Goal: Task Accomplishment & Management: Complete application form

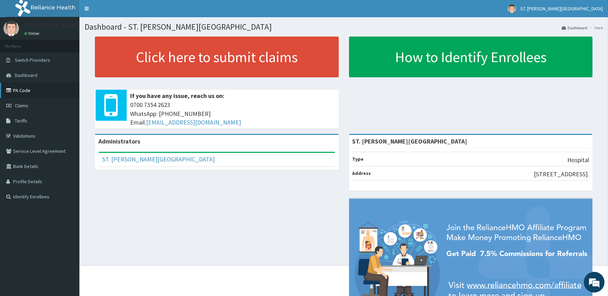
click at [25, 88] on link "PA Code" at bounding box center [39, 90] width 79 height 15
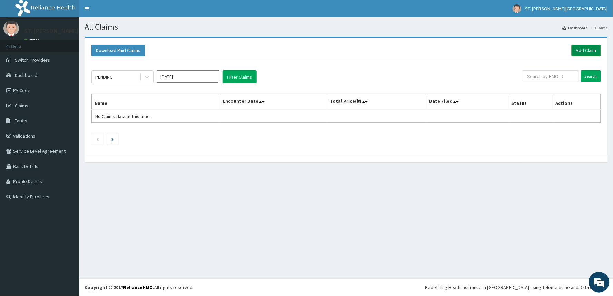
click at [588, 49] on link "Add Claim" at bounding box center [586, 51] width 29 height 12
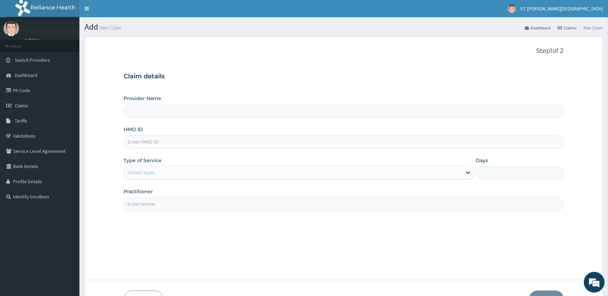
type input "ST. [PERSON_NAME][GEOGRAPHIC_DATA]"
click at [150, 146] on input "HMO ID" at bounding box center [344, 141] width 440 height 13
type input "e"
type input "ENP/11920/D"
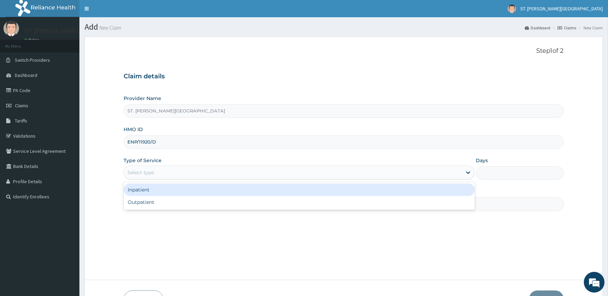
click at [175, 171] on div "Select type" at bounding box center [293, 172] width 338 height 11
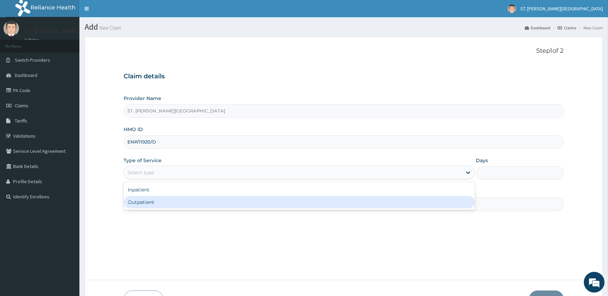
click at [170, 200] on div "Outpatient" at bounding box center [299, 202] width 351 height 12
type input "1"
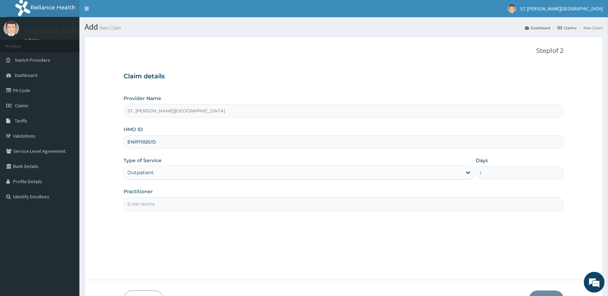
click at [206, 200] on input "Practitioner" at bounding box center [344, 203] width 440 height 13
type input "DR. UMEH"
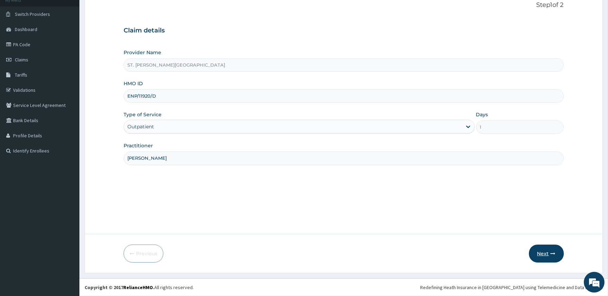
click at [541, 254] on button "Next" at bounding box center [546, 254] width 35 height 18
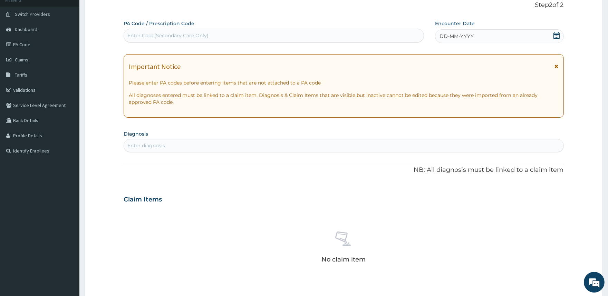
click at [556, 36] on icon at bounding box center [556, 35] width 7 height 7
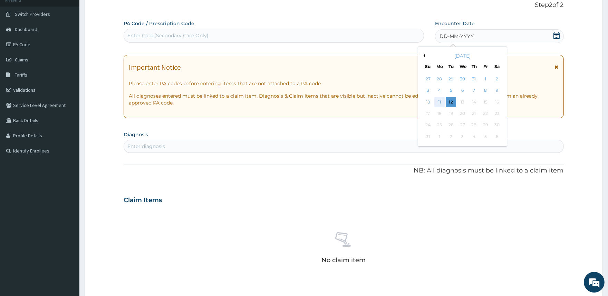
click at [442, 101] on div "11" at bounding box center [439, 102] width 10 height 10
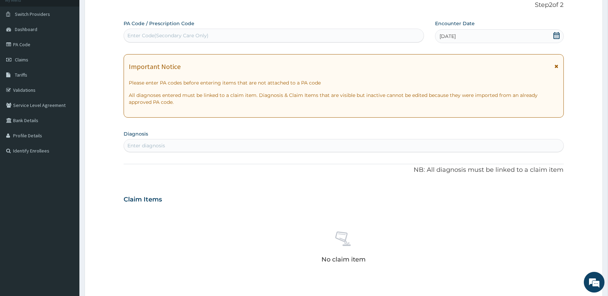
click at [556, 67] on icon at bounding box center [557, 66] width 4 height 5
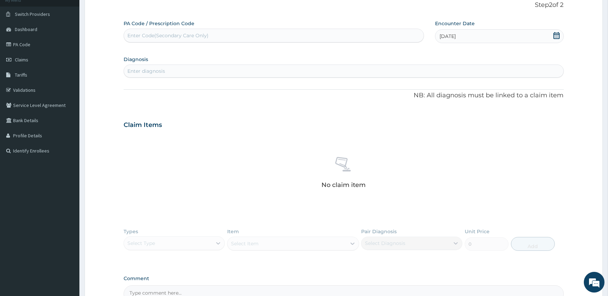
drag, startPoint x: 228, startPoint y: 29, endPoint x: 223, endPoint y: 30, distance: 4.9
click at [223, 30] on div "Enter Code(Secondary Care Only)" at bounding box center [274, 36] width 300 height 14
paste input "PA/AFFE15"
type input "PA/AFFE15"
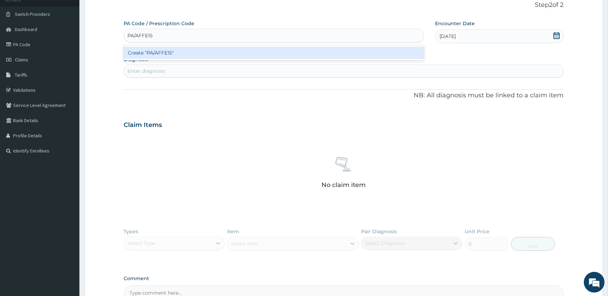
click at [182, 52] on div "Create "PA/AFFE15"" at bounding box center [274, 53] width 300 height 12
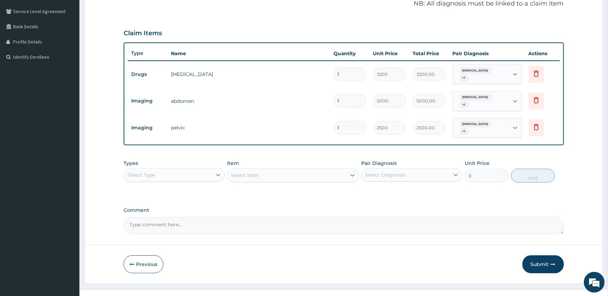
scroll to position [142, 0]
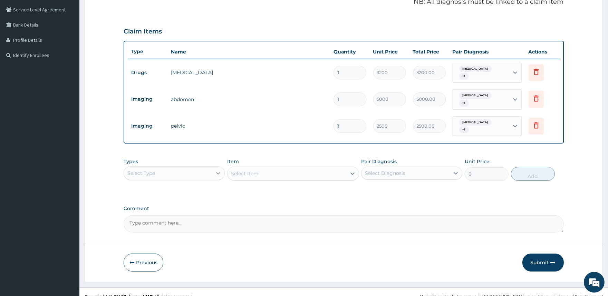
click at [218, 170] on icon at bounding box center [218, 173] width 7 height 7
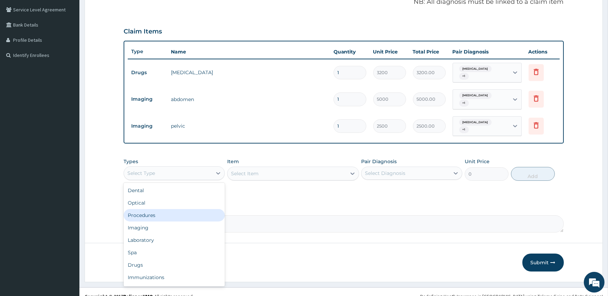
click at [170, 209] on div "Procedures" at bounding box center [174, 215] width 101 height 12
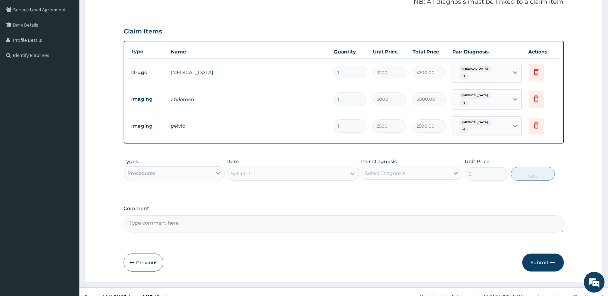
click at [354, 173] on icon at bounding box center [352, 174] width 4 height 2
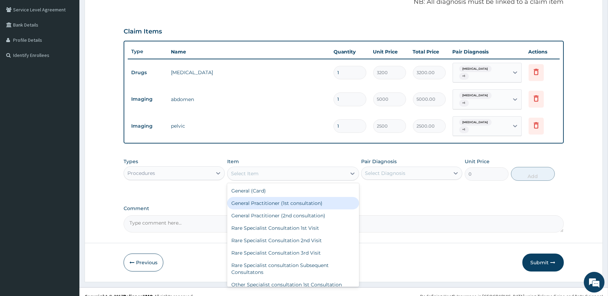
click at [317, 197] on div "General Practitioner (1st consultation)" at bounding box center [293, 203] width 132 height 12
type input "2000"
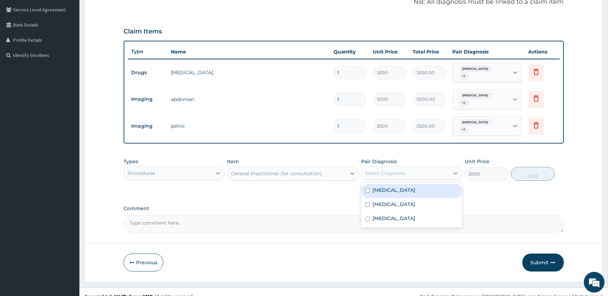
click at [382, 170] on div "Select Diagnosis" at bounding box center [385, 173] width 40 height 7
click at [379, 187] on label "Peptic ulcer" at bounding box center [393, 190] width 43 height 7
checkbox input "true"
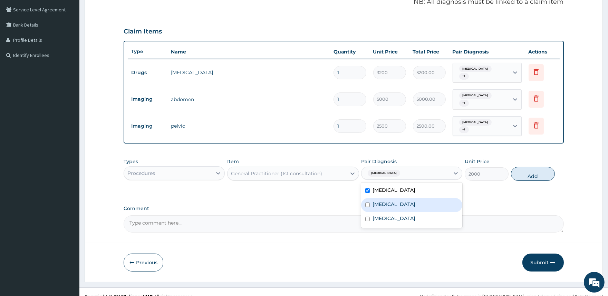
click at [376, 201] on label "Gastritis" at bounding box center [393, 204] width 43 height 7
checkbox input "true"
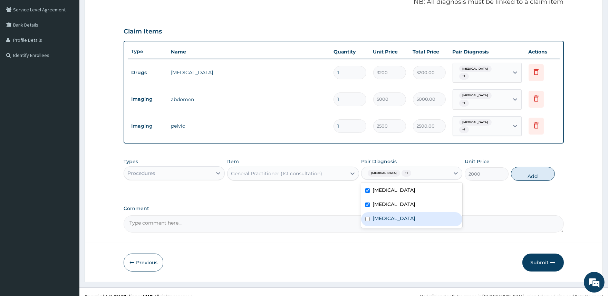
click at [373, 212] on div "Acute abdomen" at bounding box center [411, 219] width 101 height 14
checkbox input "true"
click at [534, 167] on button "Add" at bounding box center [533, 174] width 44 height 14
type input "0"
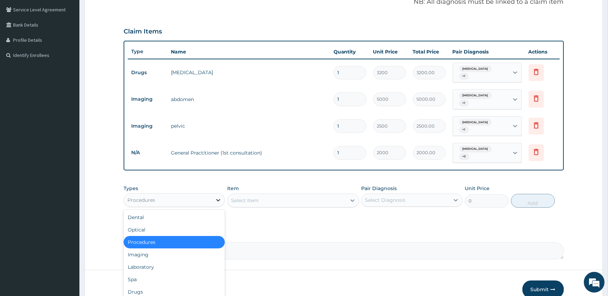
click at [218, 199] on icon at bounding box center [218, 200] width 4 height 2
click at [170, 286] on div "Drugs" at bounding box center [174, 292] width 101 height 12
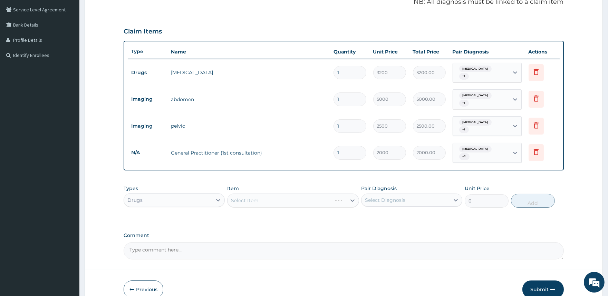
click at [249, 194] on div "Select Item" at bounding box center [293, 201] width 132 height 14
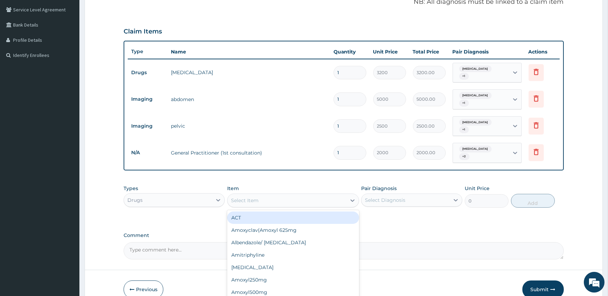
click at [265, 195] on div "Select Item" at bounding box center [286, 200] width 119 height 11
type input "HYOSCI"
click at [277, 212] on div "Hyoscine tab" at bounding box center [293, 218] width 132 height 12
type input "84"
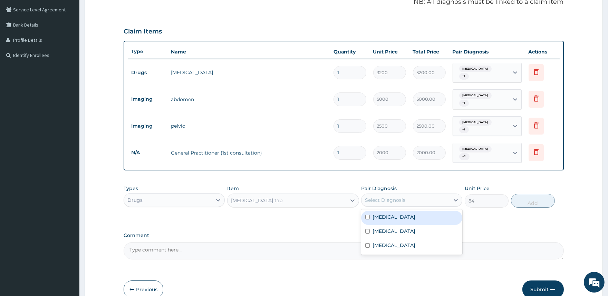
click at [377, 197] on div "Select Diagnosis" at bounding box center [385, 200] width 40 height 7
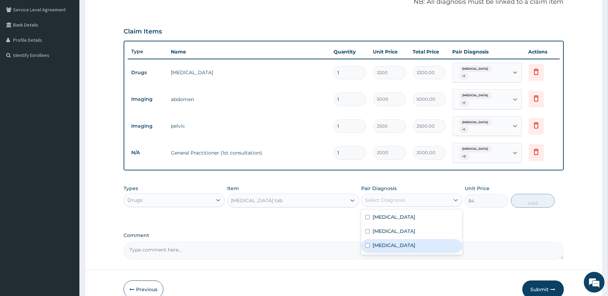
click at [386, 242] on label "Acute abdomen" at bounding box center [393, 245] width 43 height 7
checkbox input "true"
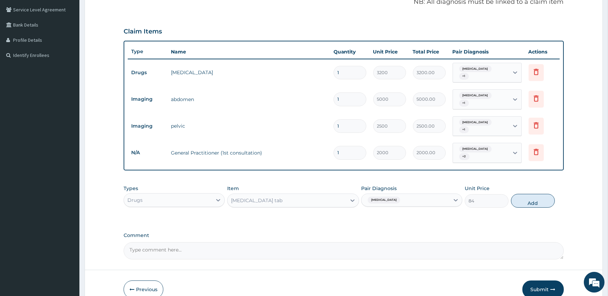
click at [525, 194] on button "Add" at bounding box center [533, 201] width 44 height 14
type input "0"
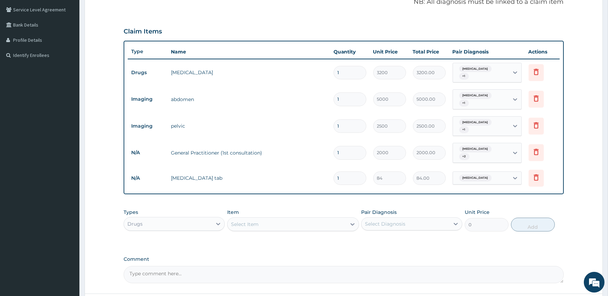
type input "10"
type input "840.00"
type input "10"
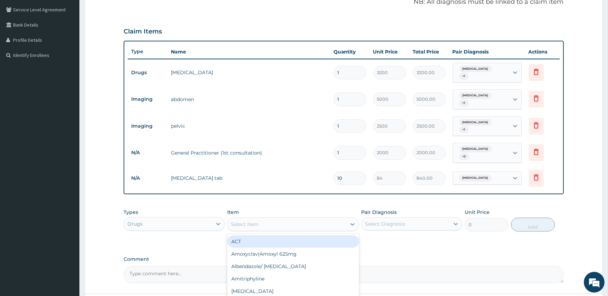
click at [267, 219] on div "Select Item" at bounding box center [286, 224] width 119 height 11
type input "PARAC"
click at [283, 235] on div "Paracetamol 1000" at bounding box center [293, 241] width 132 height 12
type input "20"
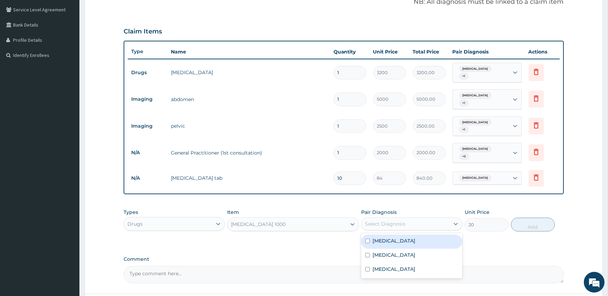
click at [422, 219] on div "Select Diagnosis" at bounding box center [405, 224] width 88 height 11
click at [402, 238] on label "Peptic ulcer" at bounding box center [393, 241] width 43 height 7
checkbox input "true"
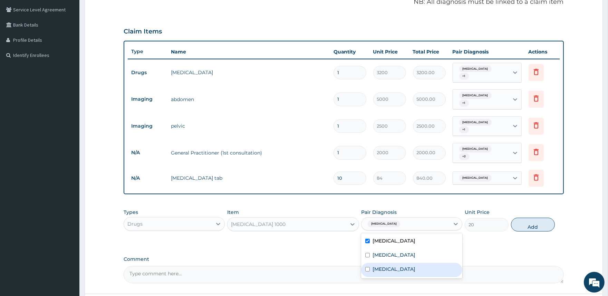
click at [401, 263] on div "Acute abdomen" at bounding box center [411, 270] width 101 height 14
checkbox input "true"
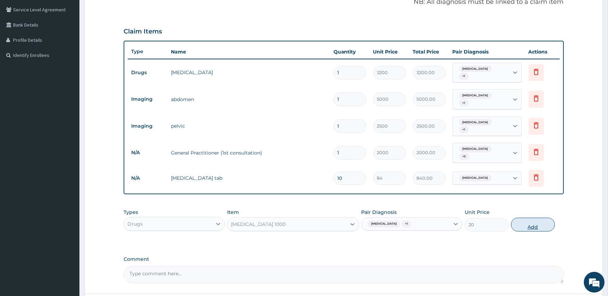
click at [528, 218] on button "Add" at bounding box center [533, 225] width 44 height 14
type input "0"
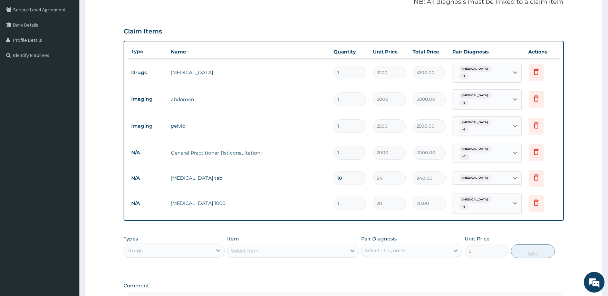
type input "0.00"
type input "9"
type input "180.00"
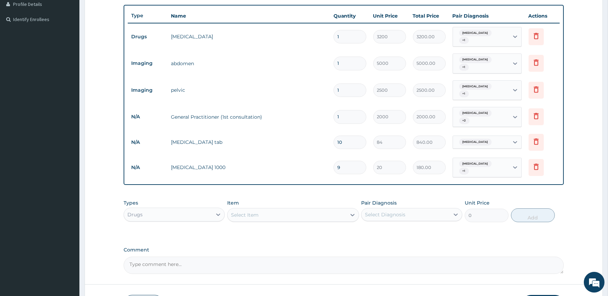
scroll to position [213, 0]
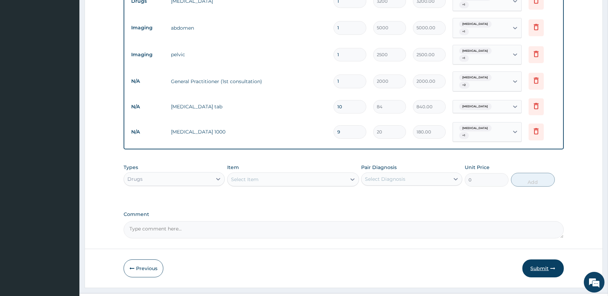
type input "9"
click at [540, 260] on button "Submit" at bounding box center [542, 269] width 41 height 18
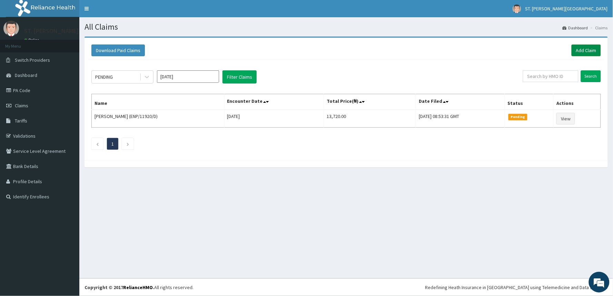
click at [577, 54] on link "Add Claim" at bounding box center [586, 51] width 29 height 12
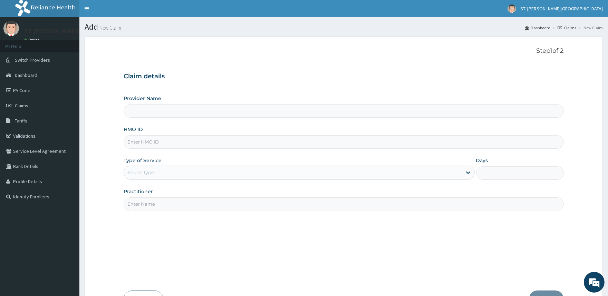
type input "ST. [PERSON_NAME][GEOGRAPHIC_DATA]"
click at [147, 143] on input "HMO ID" at bounding box center [344, 141] width 440 height 13
type input "PDM/10016/"
click at [56, 85] on link "PA Code" at bounding box center [39, 90] width 79 height 15
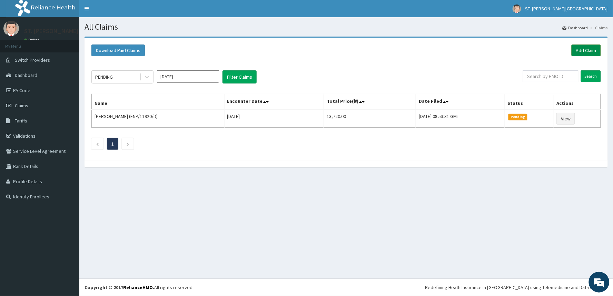
click at [590, 54] on link "Add Claim" at bounding box center [586, 51] width 29 height 12
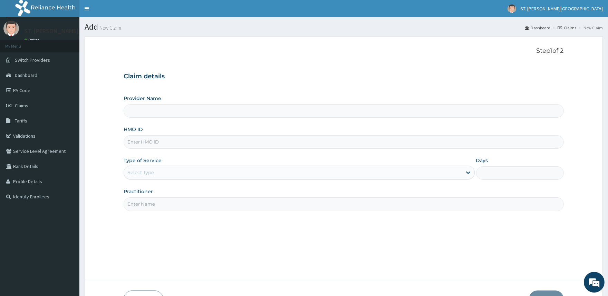
type input "ST. [PERSON_NAME][GEOGRAPHIC_DATA]"
click at [42, 139] on link "Validations" at bounding box center [39, 135] width 79 height 15
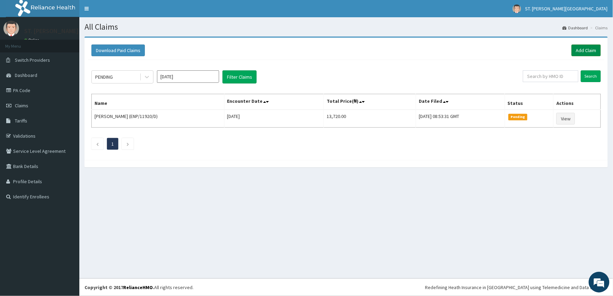
click at [597, 49] on link "Add Claim" at bounding box center [586, 51] width 29 height 12
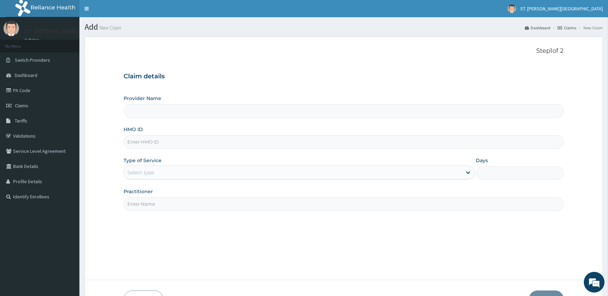
type input "ST. [PERSON_NAME][GEOGRAPHIC_DATA]"
type input "PDM/10016/B"
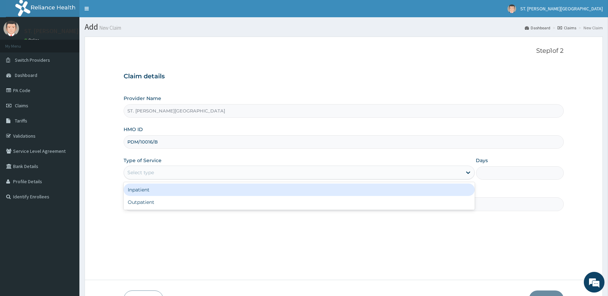
click at [162, 175] on div "Select type" at bounding box center [293, 172] width 338 height 11
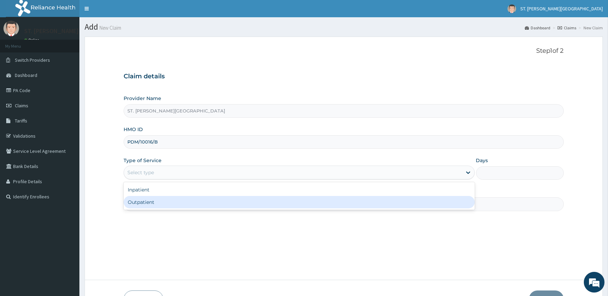
click at [159, 202] on div "Outpatient" at bounding box center [299, 202] width 351 height 12
type input "1"
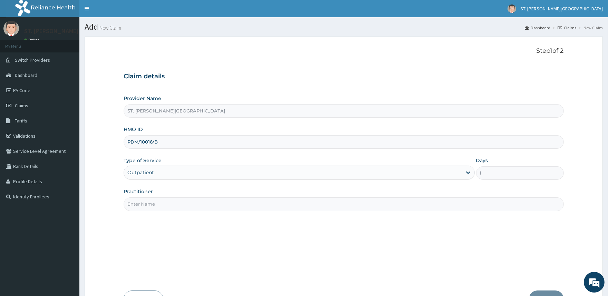
click at [158, 202] on input "Practitioner" at bounding box center [344, 203] width 440 height 13
type input "[PERSON_NAME]"
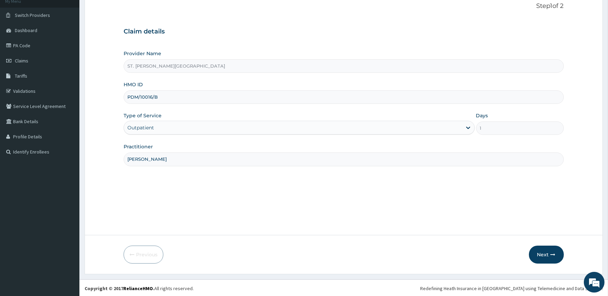
scroll to position [46, 0]
click at [541, 255] on button "Next" at bounding box center [546, 254] width 35 height 18
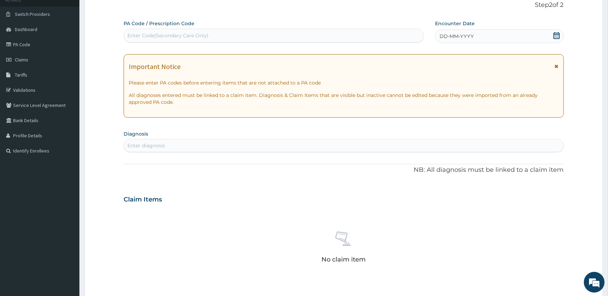
click at [556, 66] on icon at bounding box center [557, 66] width 4 height 5
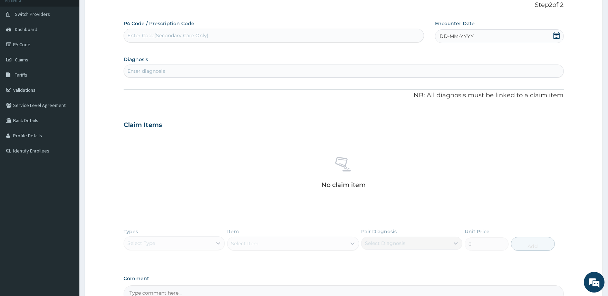
click at [553, 36] on icon at bounding box center [556, 35] width 7 height 7
click at [440, 101] on div "11" at bounding box center [439, 102] width 10 height 10
click at [137, 70] on div "Enter diagnosis" at bounding box center [146, 71] width 38 height 7
type input "PLAS"
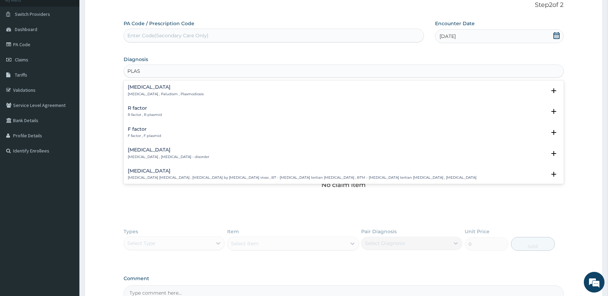
click at [141, 93] on p "Malaria , Paludism , Plasmodiosis" at bounding box center [166, 94] width 76 height 5
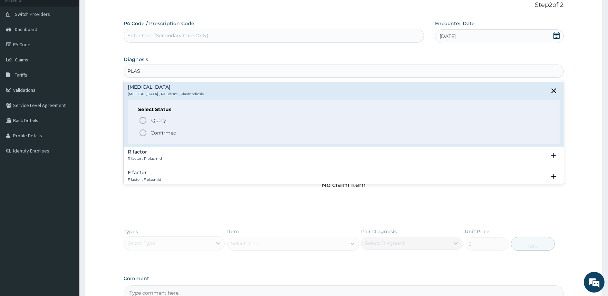
click at [151, 131] on p "Confirmed" at bounding box center [164, 132] width 26 height 7
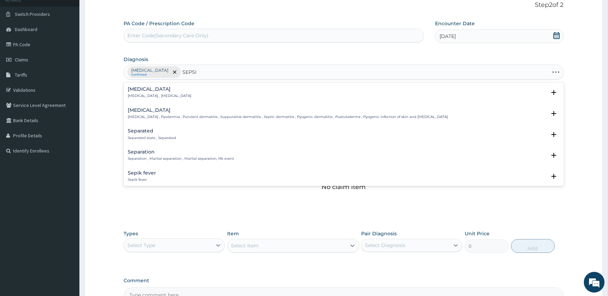
type input "SEPSIS"
click at [140, 97] on p "Systemic infection , Sepsis" at bounding box center [160, 96] width 64 height 5
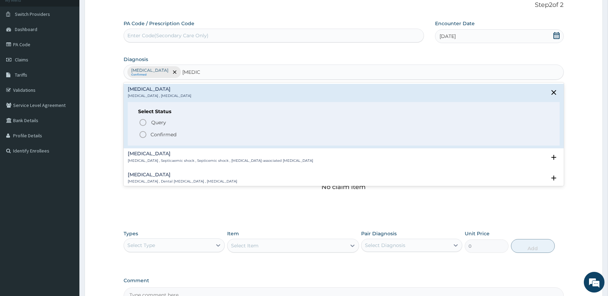
click at [148, 134] on span "Confirmed" at bounding box center [344, 134] width 410 height 8
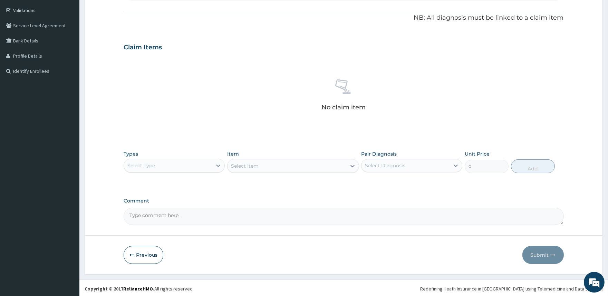
scroll to position [127, 0]
click at [211, 163] on div "Select Type" at bounding box center [168, 164] width 88 height 11
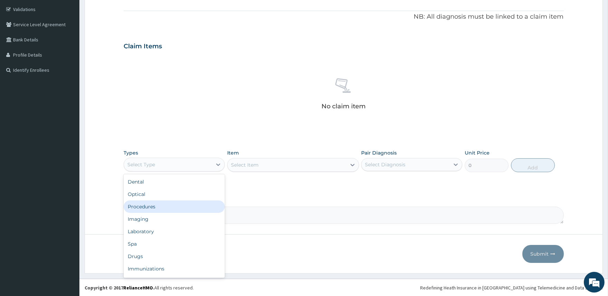
click at [198, 202] on div "Procedures" at bounding box center [174, 207] width 101 height 12
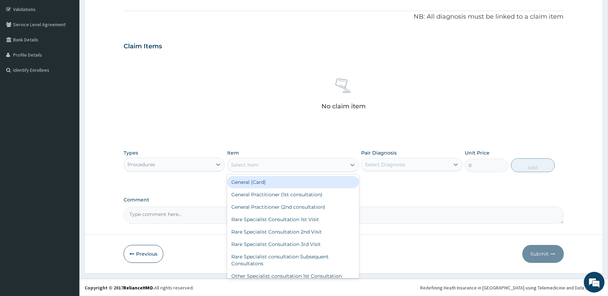
click at [354, 164] on icon at bounding box center [352, 165] width 4 height 2
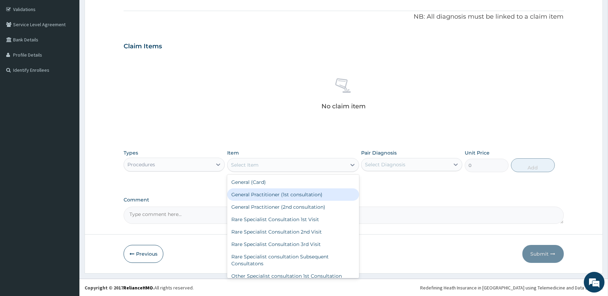
click at [333, 197] on div "General Practitioner (1st consultation)" at bounding box center [293, 194] width 132 height 12
type input "2000"
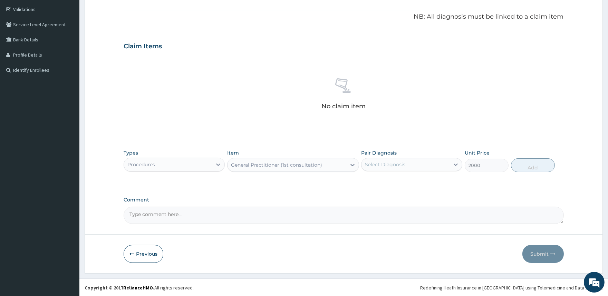
click at [405, 167] on div "Select Diagnosis" at bounding box center [385, 164] width 40 height 7
click at [401, 181] on div "Malaria" at bounding box center [411, 182] width 101 height 14
checkbox input "true"
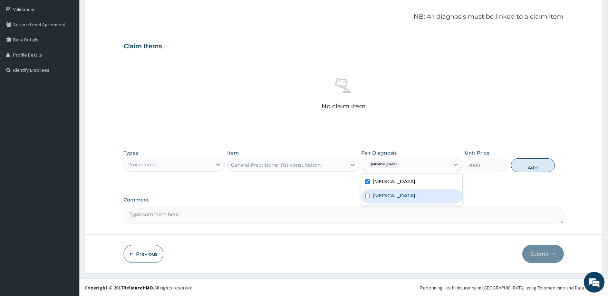
click at [395, 195] on div "Sepsis" at bounding box center [411, 197] width 101 height 14
checkbox input "true"
click at [526, 169] on button "Add" at bounding box center [533, 165] width 44 height 14
type input "0"
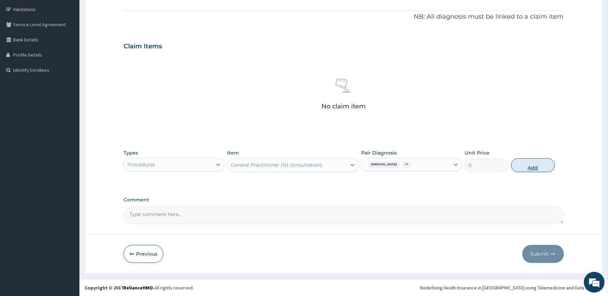
scroll to position [93, 0]
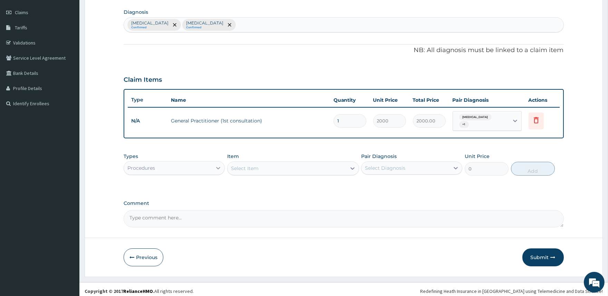
click at [214, 164] on div at bounding box center [218, 168] width 12 height 12
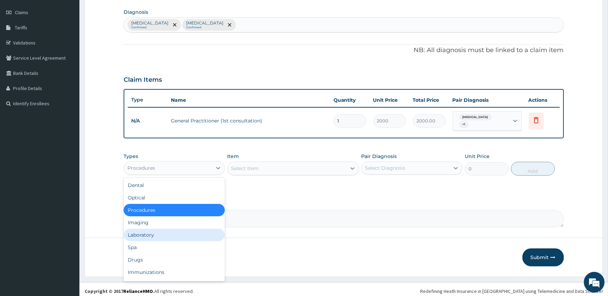
click at [180, 231] on div "Laboratory" at bounding box center [174, 235] width 101 height 12
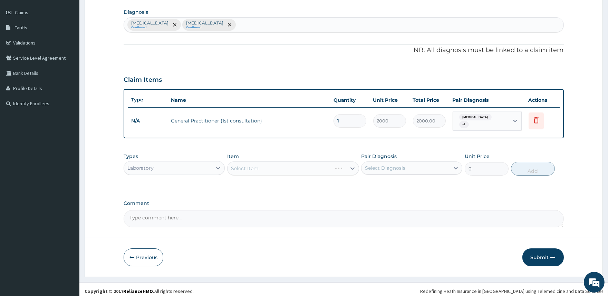
click at [311, 163] on div "Select Item" at bounding box center [293, 169] width 132 height 14
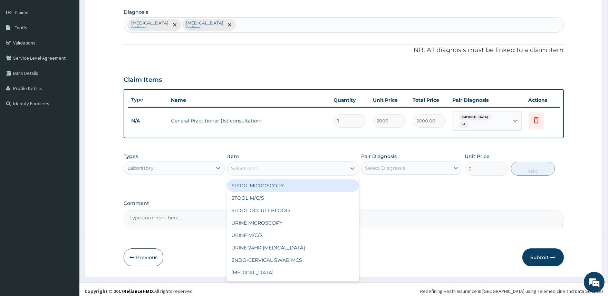
click at [311, 167] on div "Select Item" at bounding box center [286, 168] width 119 height 11
type input "MP"
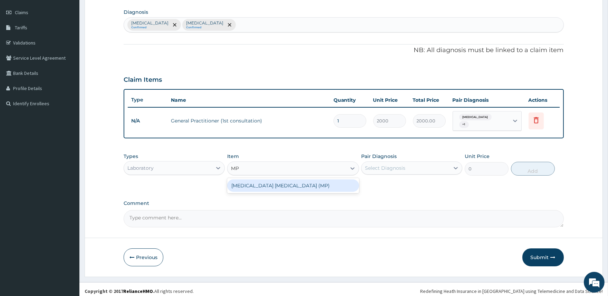
click at [325, 180] on div "MALARIA PARASITE (MP)" at bounding box center [293, 186] width 132 height 12
type input "2000"
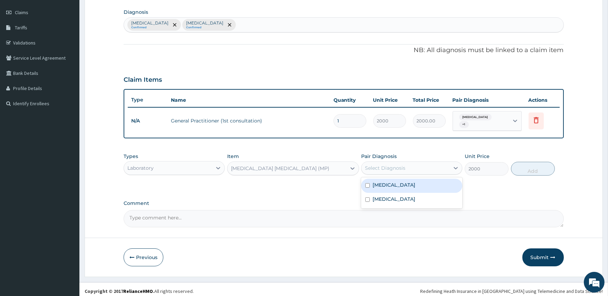
click at [384, 165] on div "Select Diagnosis" at bounding box center [385, 168] width 40 height 7
click at [386, 182] on label "Malaria" at bounding box center [393, 185] width 43 height 7
checkbox input "true"
click at [539, 170] on button "Add" at bounding box center [533, 169] width 44 height 14
type input "0"
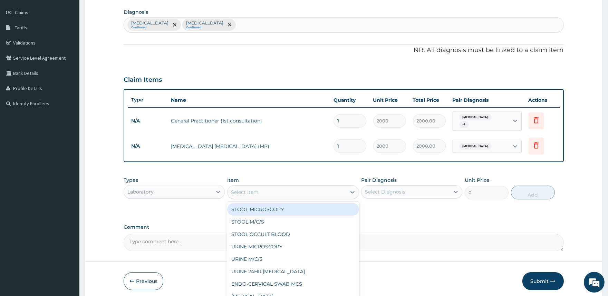
click at [261, 187] on div "Select Item" at bounding box center [286, 192] width 119 height 11
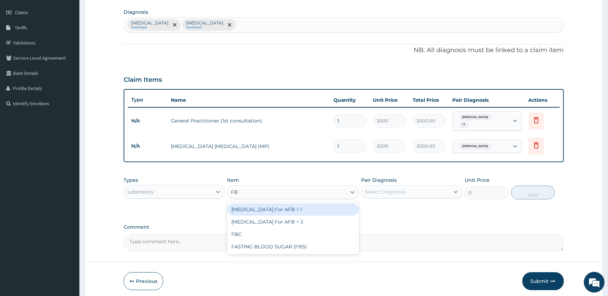
type input "FBC"
click at [261, 203] on div "FBC" at bounding box center [293, 209] width 132 height 12
type input "5000"
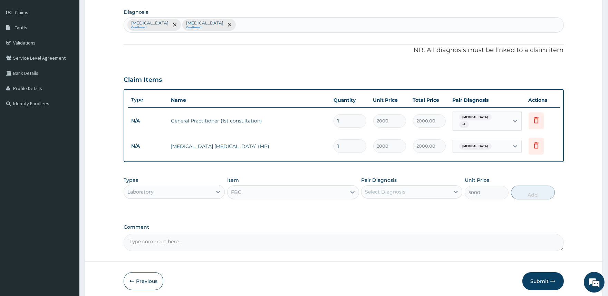
click at [379, 188] on div "Select Diagnosis" at bounding box center [385, 191] width 40 height 7
click at [385, 220] on label "Sepsis" at bounding box center [393, 223] width 43 height 7
checkbox input "true"
click at [535, 194] on button "Add" at bounding box center [533, 193] width 44 height 14
type input "0"
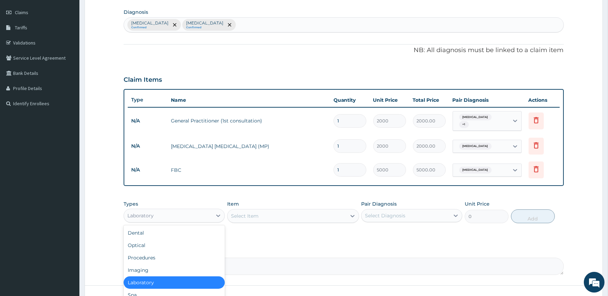
click at [163, 212] on div "Laboratory" at bounding box center [168, 215] width 88 height 11
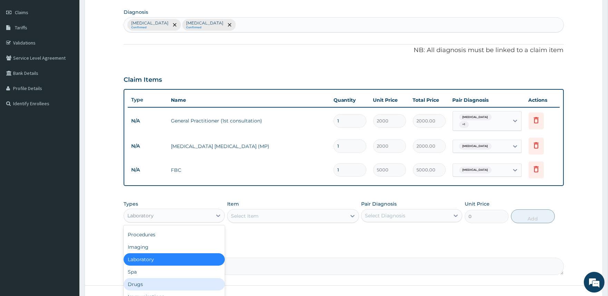
click at [157, 278] on div "Drugs" at bounding box center [174, 284] width 101 height 12
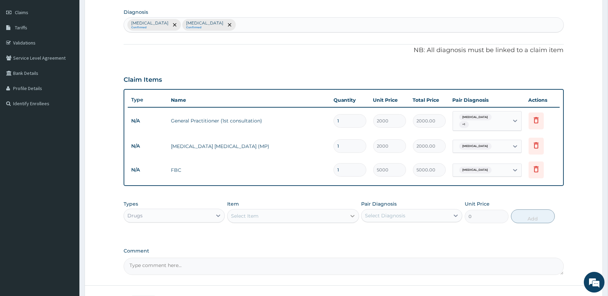
click at [350, 213] on icon at bounding box center [352, 216] width 7 height 7
type input "ALAXI"
click at [318, 232] on div "P-Alaxin" at bounding box center [293, 233] width 132 height 12
type input "200"
click at [434, 215] on div "Select Diagnosis" at bounding box center [405, 215] width 88 height 11
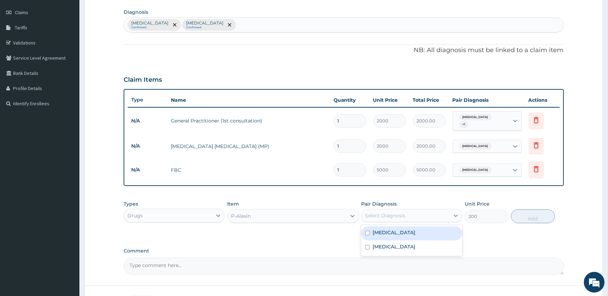
click at [427, 229] on div "Malaria" at bounding box center [411, 233] width 101 height 14
checkbox input "true"
click at [539, 216] on button "Add" at bounding box center [533, 217] width 44 height 14
type input "0"
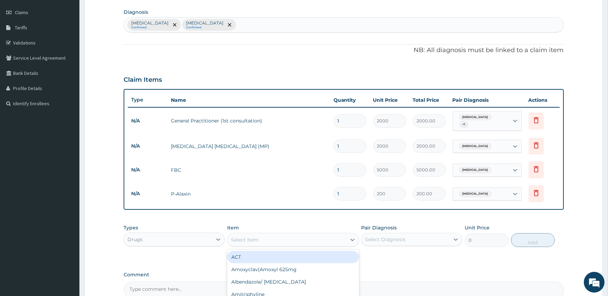
click at [258, 236] on div "Select Item" at bounding box center [245, 239] width 28 height 7
type input "PARA"
click at [266, 251] on div "Paracetamol 1000" at bounding box center [293, 257] width 132 height 12
type input "20"
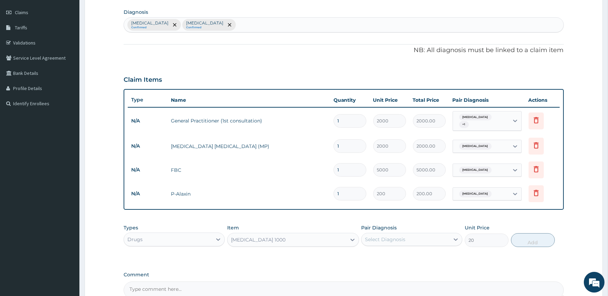
click at [386, 236] on div "Select Diagnosis" at bounding box center [385, 239] width 40 height 7
click at [388, 255] on label "Malaria" at bounding box center [393, 256] width 43 height 7
checkbox input "true"
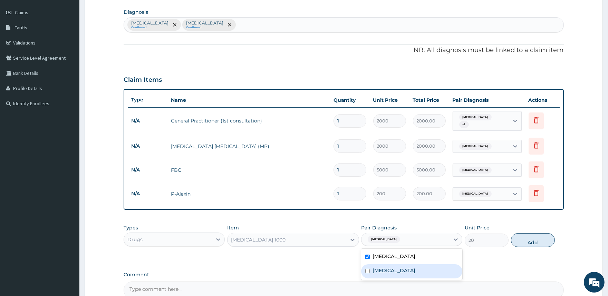
click at [388, 264] on div "Sepsis" at bounding box center [411, 271] width 101 height 14
checkbox input "true"
click at [541, 238] on button "Add" at bounding box center [533, 240] width 44 height 14
type input "0"
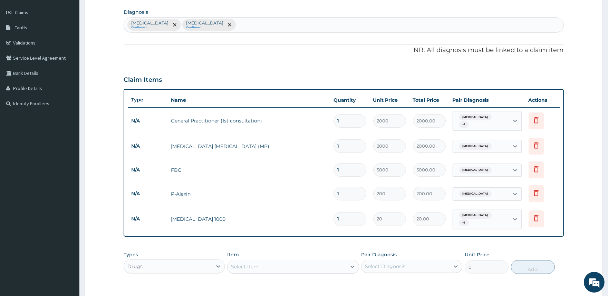
type input "18"
type input "360.00"
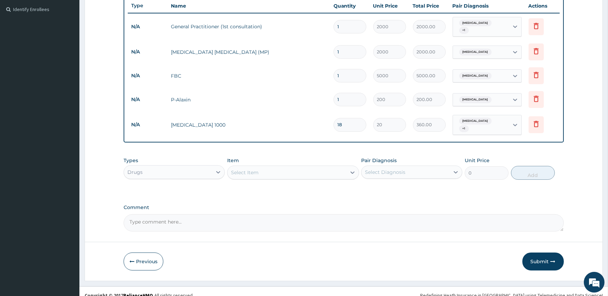
scroll to position [189, 0]
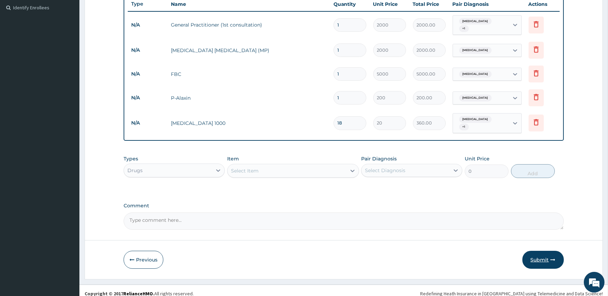
type input "18"
click at [543, 253] on button "Submit" at bounding box center [542, 260] width 41 height 18
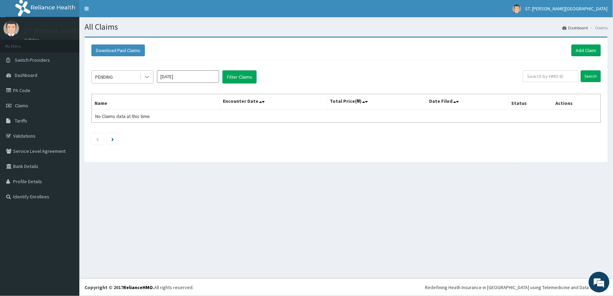
click at [143, 76] on div at bounding box center [147, 77] width 12 height 12
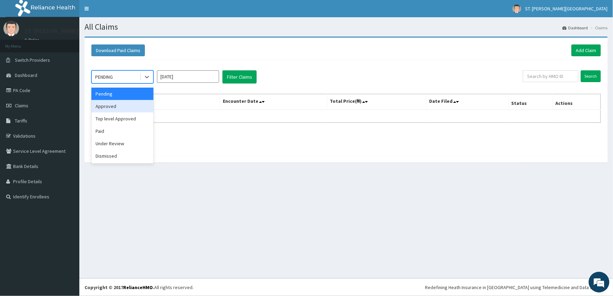
click at [133, 102] on div "Approved" at bounding box center [122, 106] width 62 height 12
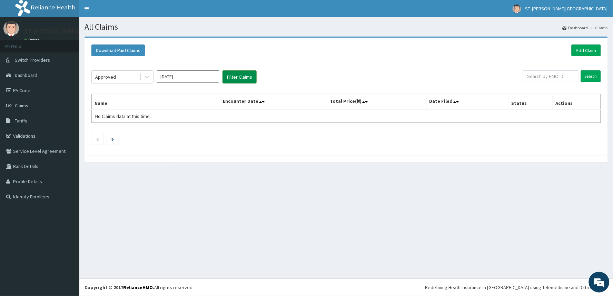
click at [229, 79] on button "Filter Claims" at bounding box center [240, 76] width 34 height 13
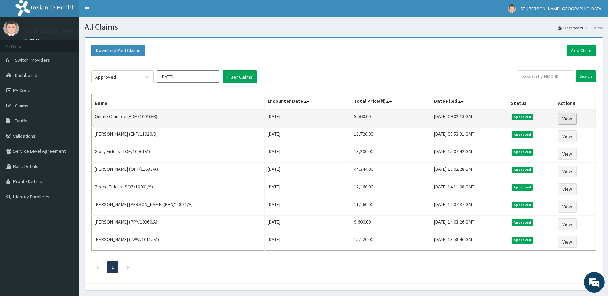
click at [572, 118] on link "View" at bounding box center [567, 119] width 19 height 12
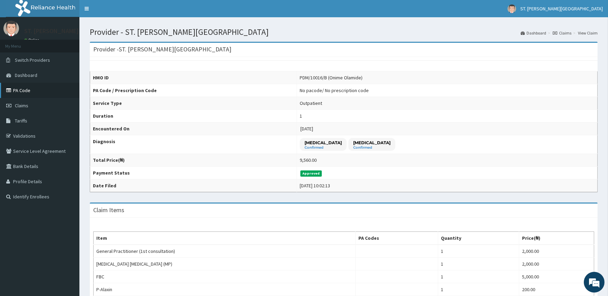
click at [37, 93] on link "PA Code" at bounding box center [39, 90] width 79 height 15
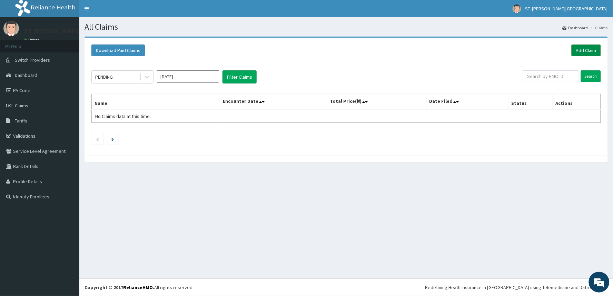
click at [587, 49] on link "Add Claim" at bounding box center [586, 51] width 29 height 12
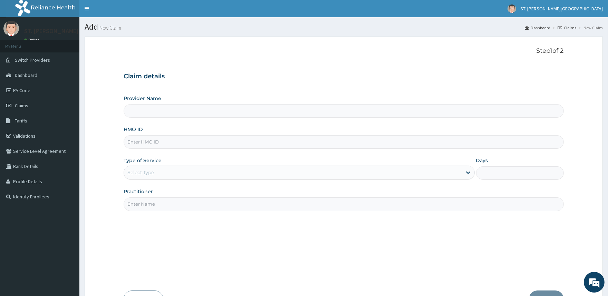
click at [190, 143] on input "HMO ID" at bounding box center [344, 141] width 440 height 13
type input "ST. [PERSON_NAME][GEOGRAPHIC_DATA]"
type input "PDM/10016/B"
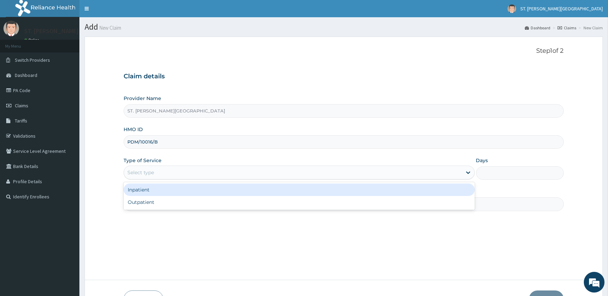
click at [174, 171] on div "Select type" at bounding box center [293, 172] width 338 height 11
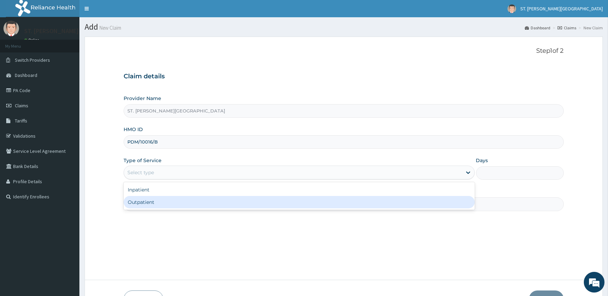
click at [168, 199] on div "Outpatient" at bounding box center [299, 202] width 351 height 12
type input "1"
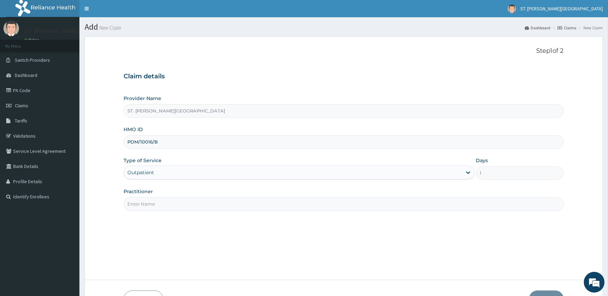
click at [171, 203] on input "Practitioner" at bounding box center [344, 203] width 440 height 13
type input "[PERSON_NAME]"
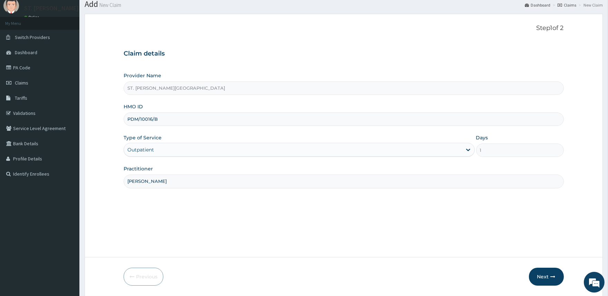
scroll to position [46, 0]
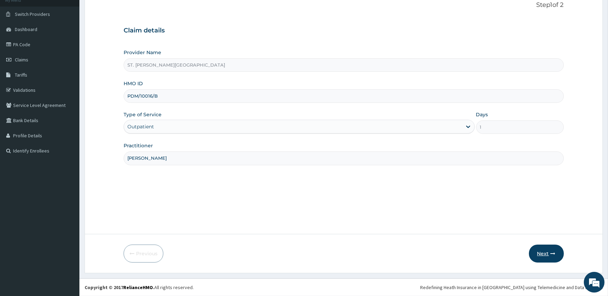
click at [540, 254] on button "Next" at bounding box center [546, 254] width 35 height 18
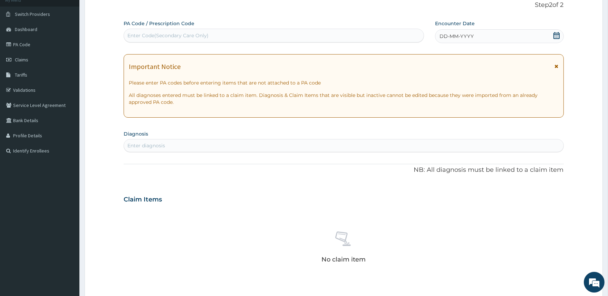
click at [555, 67] on icon at bounding box center [557, 66] width 4 height 5
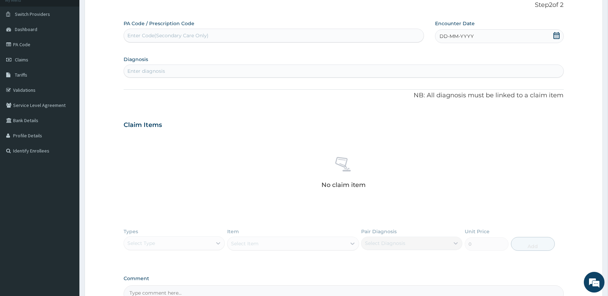
click at [555, 36] on icon at bounding box center [556, 35] width 6 height 7
click at [440, 102] on div "11" at bounding box center [439, 102] width 10 height 10
click at [296, 72] on div "Enter diagnosis" at bounding box center [343, 71] width 439 height 11
type input "PLAS"
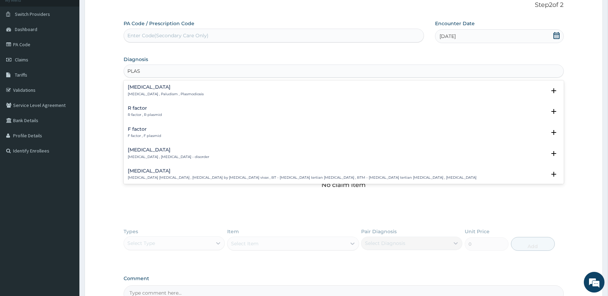
click at [154, 93] on p "Malaria , Paludism , Plasmodiosis" at bounding box center [166, 94] width 76 height 5
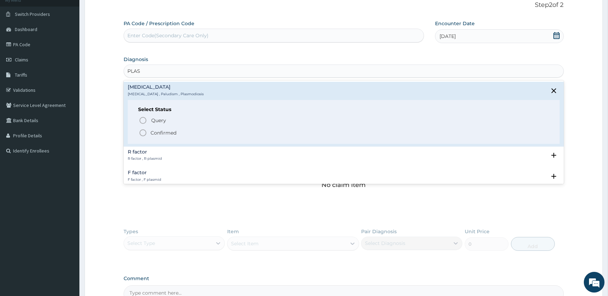
click at [167, 134] on p "Confirmed" at bounding box center [164, 132] width 26 height 7
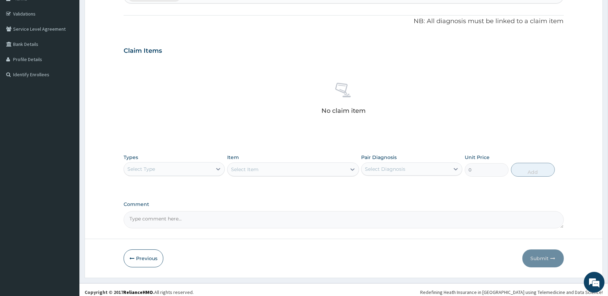
scroll to position [127, 0]
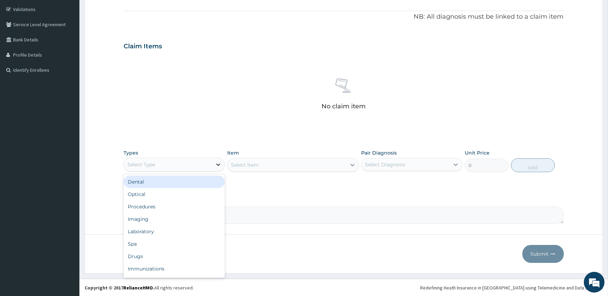
click at [213, 166] on div at bounding box center [218, 164] width 12 height 12
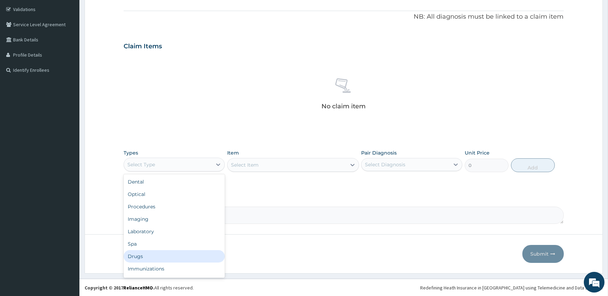
click at [171, 254] on div "Drugs" at bounding box center [174, 256] width 101 height 12
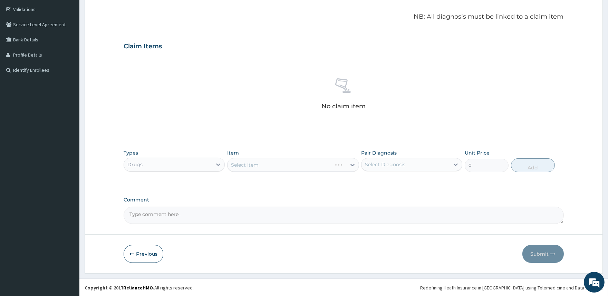
click at [270, 163] on div "Select Item" at bounding box center [293, 165] width 132 height 14
click at [268, 171] on div "Select Item" at bounding box center [293, 165] width 132 height 14
click at [270, 170] on div "Select Item" at bounding box center [286, 164] width 119 height 11
type input "ALAX"
click at [263, 178] on div "P-Alaxin" at bounding box center [293, 182] width 132 height 12
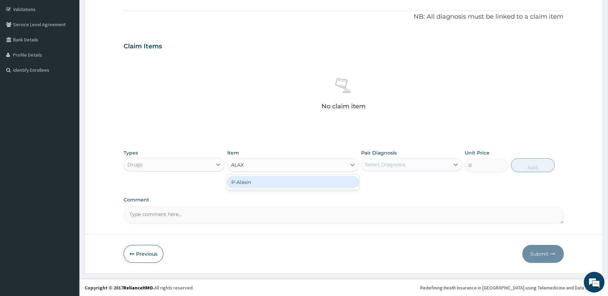
type input "200"
click at [392, 162] on div "Select Diagnosis" at bounding box center [385, 164] width 40 height 7
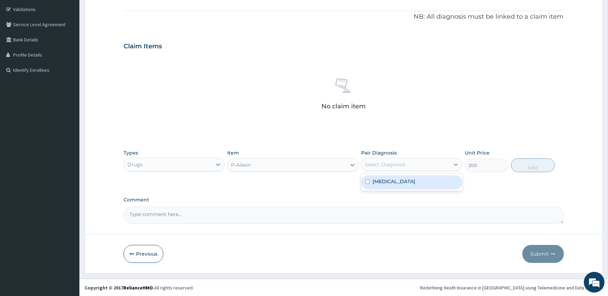
click at [391, 181] on div "Malaria" at bounding box center [411, 182] width 101 height 14
checkbox input "true"
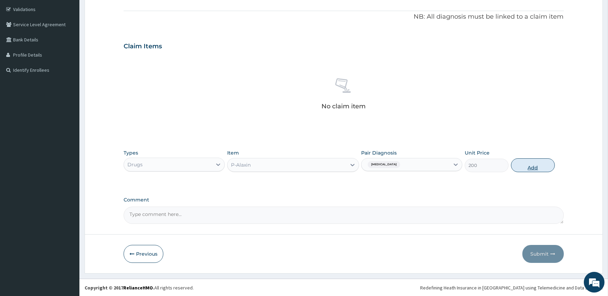
click at [534, 168] on button "Add" at bounding box center [533, 165] width 44 height 14
type input "0"
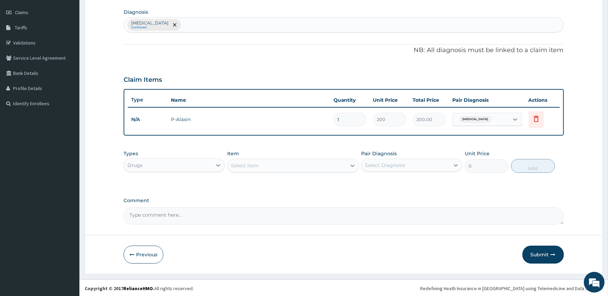
type input "0.00"
type input "9"
type input "1800.00"
type input "9"
click at [535, 253] on button "Submit" at bounding box center [542, 255] width 41 height 18
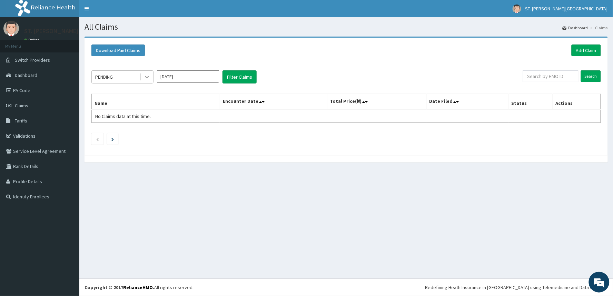
click at [141, 74] on div at bounding box center [147, 77] width 12 height 12
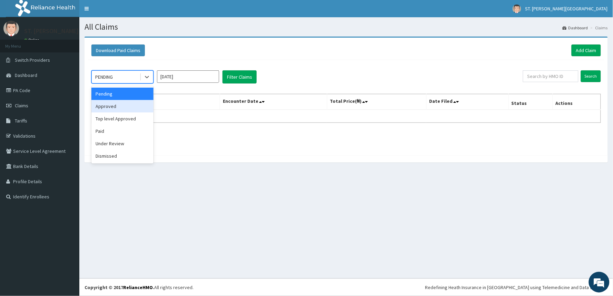
click at [139, 103] on div "Approved" at bounding box center [122, 106] width 62 height 12
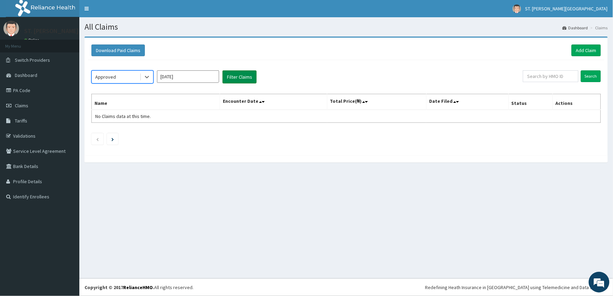
click at [236, 72] on button "Filter Claims" at bounding box center [240, 76] width 34 height 13
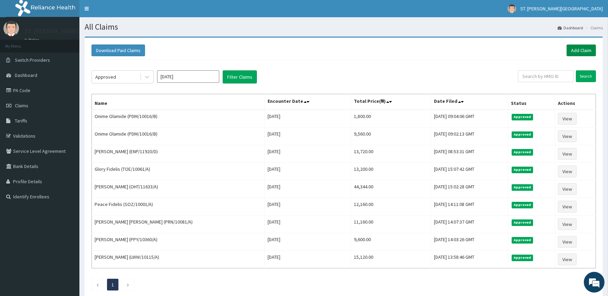
click at [571, 51] on link "Add Claim" at bounding box center [581, 51] width 29 height 12
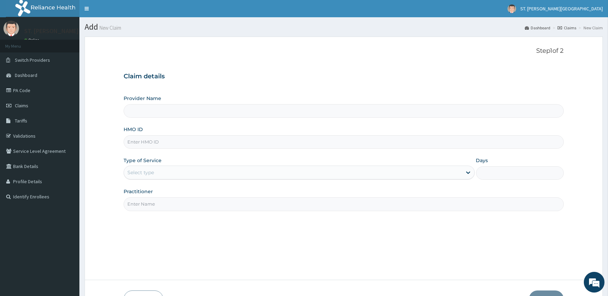
click at [174, 145] on input "HMO ID" at bounding box center [344, 141] width 440 height 13
type input "ST. [PERSON_NAME][GEOGRAPHIC_DATA]"
type input "DAW/10042/C"
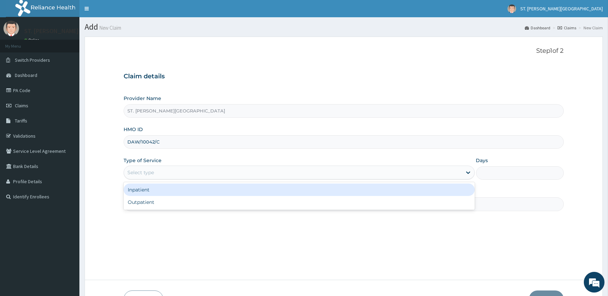
click at [162, 177] on div "Select type" at bounding box center [293, 172] width 338 height 11
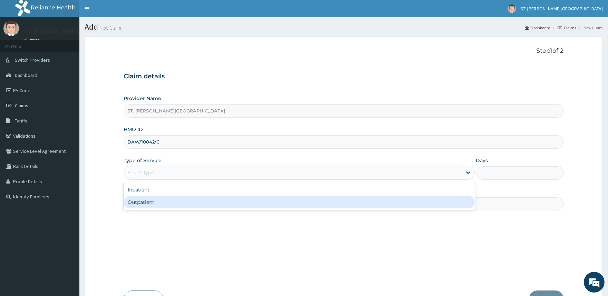
click at [157, 197] on div "Outpatient" at bounding box center [299, 202] width 351 height 12
type input "1"
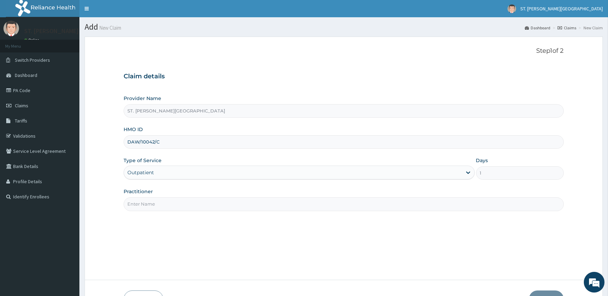
click at [160, 206] on input "Practitioner" at bounding box center [344, 203] width 440 height 13
type input "DR. UMEH"
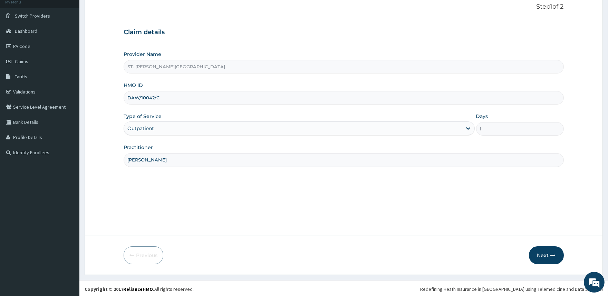
scroll to position [46, 0]
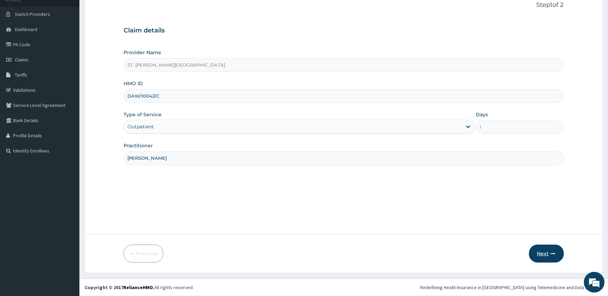
click at [544, 255] on button "Next" at bounding box center [546, 254] width 35 height 18
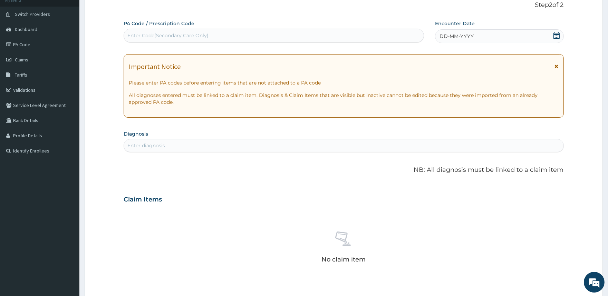
click at [556, 64] on icon at bounding box center [557, 66] width 4 height 5
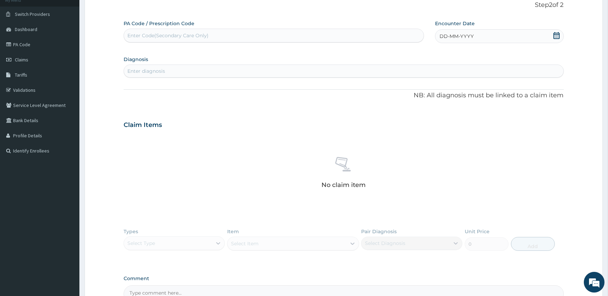
click at [557, 36] on icon at bounding box center [556, 35] width 7 height 7
click at [439, 104] on div "11" at bounding box center [439, 102] width 10 height 10
click at [157, 37] on div "Enter Code(Secondary Care Only)" at bounding box center [167, 35] width 81 height 7
paste input "PA/DC5ECD"
type input "PA/DC5ECD"
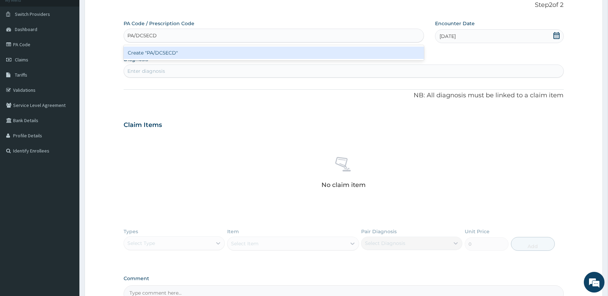
click at [158, 51] on div "Create "PA/DC5ECD"" at bounding box center [274, 53] width 300 height 12
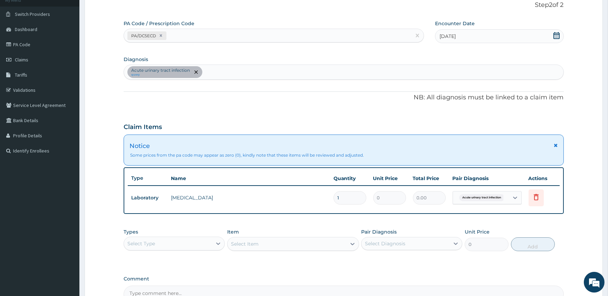
click at [233, 75] on div "Acute urinary tract infection query" at bounding box center [343, 72] width 439 height 14
type input "PLAS"
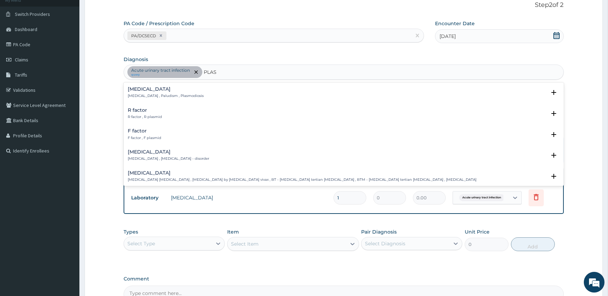
click at [152, 90] on h4 "Malaria" at bounding box center [166, 89] width 76 height 5
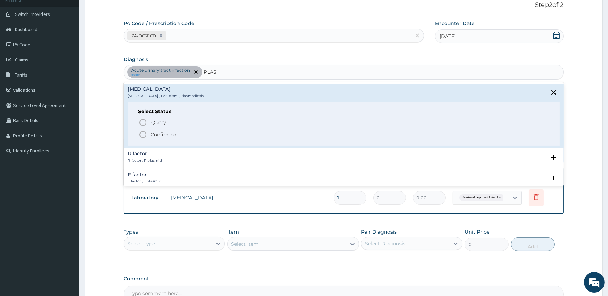
click at [156, 136] on p "Confirmed" at bounding box center [164, 134] width 26 height 7
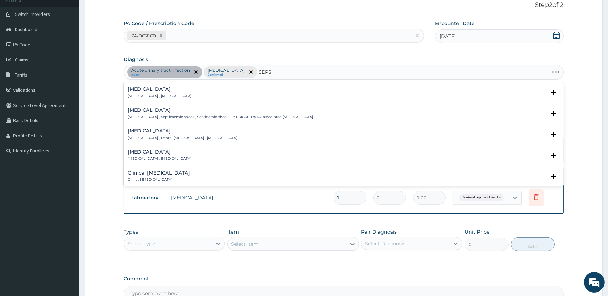
type input "SEPSIS"
click at [153, 95] on p "Systemic infection , Sepsis" at bounding box center [160, 96] width 64 height 5
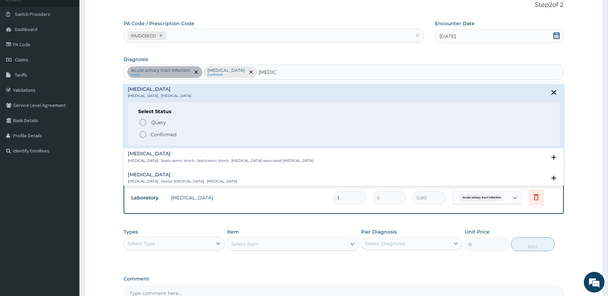
click at [144, 135] on icon "status option filled" at bounding box center [143, 134] width 8 height 8
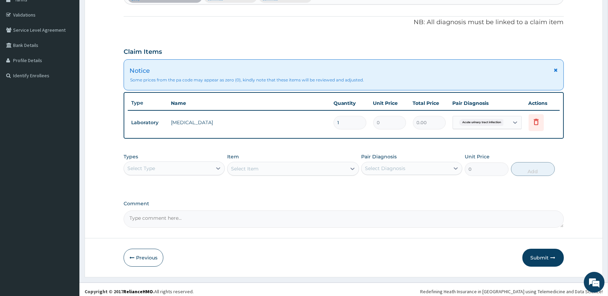
scroll to position [124, 0]
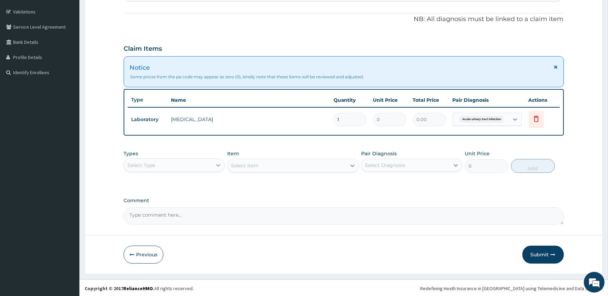
click at [217, 168] on div at bounding box center [218, 165] width 12 height 12
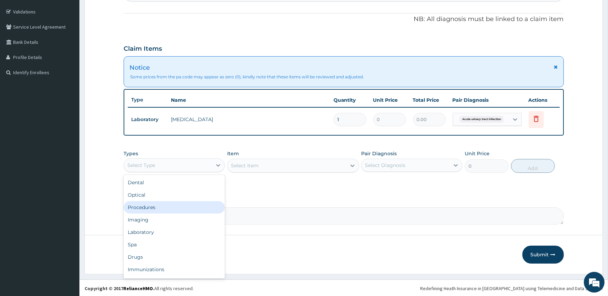
click at [163, 207] on div "Procedures" at bounding box center [174, 207] width 101 height 12
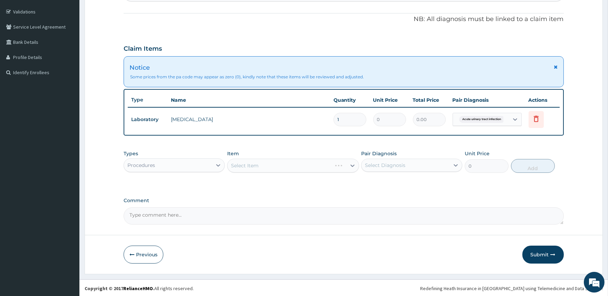
click at [349, 165] on div "Select Item" at bounding box center [293, 166] width 132 height 14
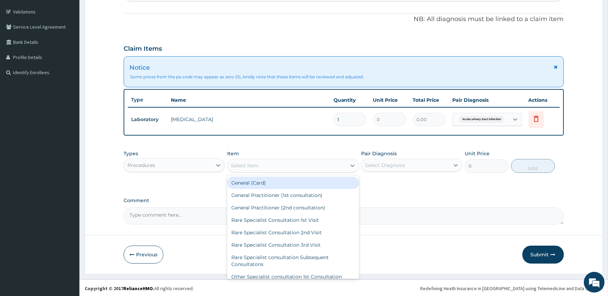
click at [349, 165] on icon at bounding box center [352, 165] width 7 height 7
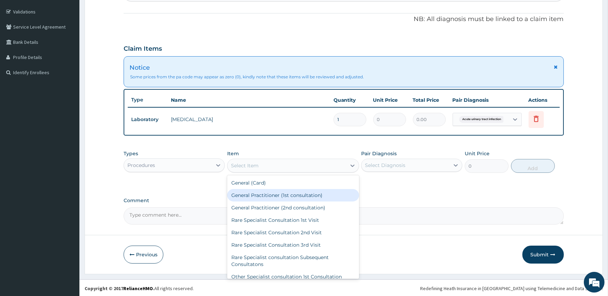
click at [325, 194] on div "General Practitioner (1st consultation)" at bounding box center [293, 195] width 132 height 12
type input "2000"
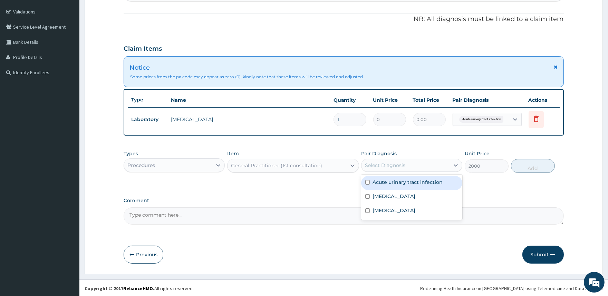
click at [408, 167] on div "Select Diagnosis" at bounding box center [405, 165] width 88 height 11
click at [398, 182] on label "Acute urinary tract infection" at bounding box center [407, 182] width 70 height 7
checkbox input "true"
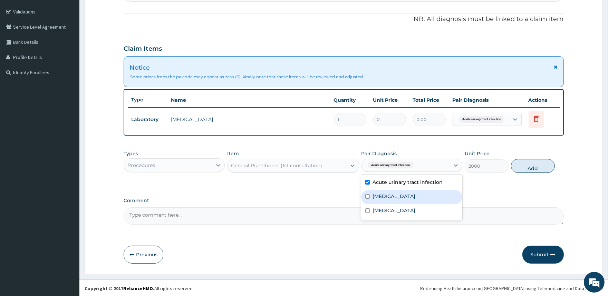
click at [383, 193] on label "[MEDICAL_DATA]" at bounding box center [393, 196] width 43 height 7
checkbox input "true"
click at [382, 209] on label "[MEDICAL_DATA]" at bounding box center [393, 210] width 43 height 7
checkbox input "true"
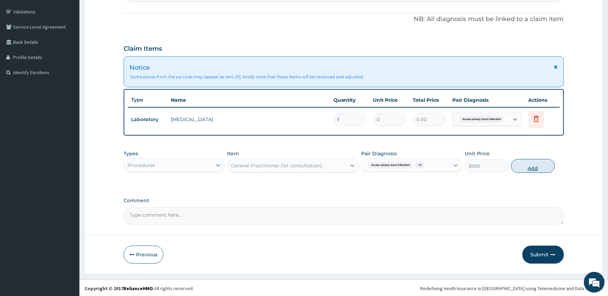
click at [525, 168] on button "Add" at bounding box center [533, 166] width 44 height 14
type input "0"
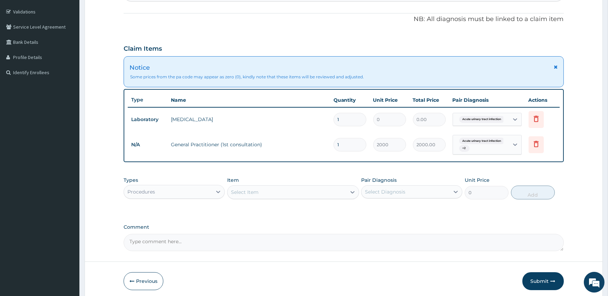
click at [315, 190] on div "Select Item" at bounding box center [286, 192] width 119 height 11
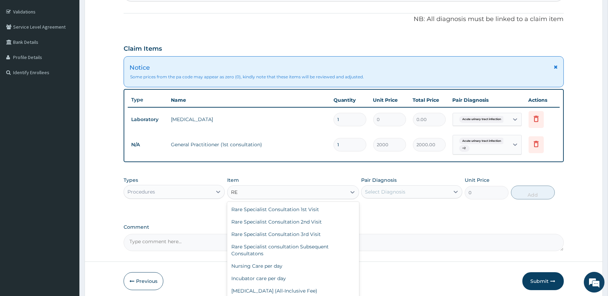
type input "R"
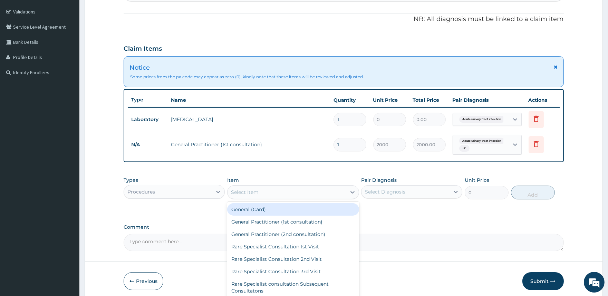
click at [310, 204] on div "General (Card)" at bounding box center [293, 209] width 132 height 12
type input "1000"
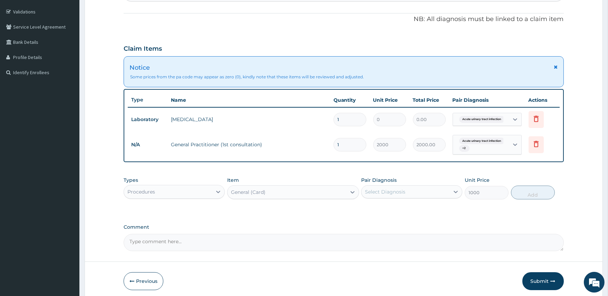
click at [423, 187] on div "Select Diagnosis" at bounding box center [405, 191] width 88 height 11
click at [409, 209] on label "Acute urinary tract infection" at bounding box center [407, 208] width 70 height 7
checkbox input "true"
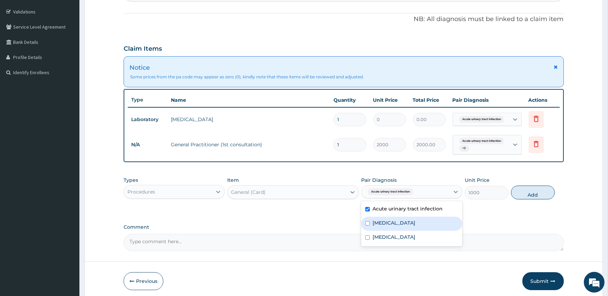
click at [402, 222] on div "Malaria" at bounding box center [411, 224] width 101 height 14
checkbox input "true"
click at [401, 234] on div "Sepsis" at bounding box center [411, 238] width 101 height 14
checkbox input "true"
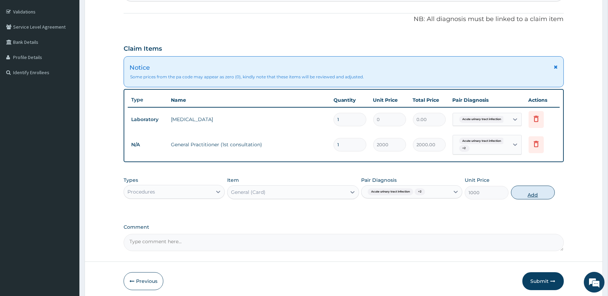
click at [530, 195] on button "Add" at bounding box center [533, 193] width 44 height 14
type input "0"
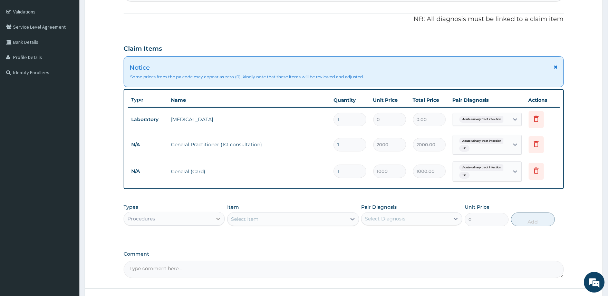
click at [213, 216] on div at bounding box center [218, 219] width 12 height 12
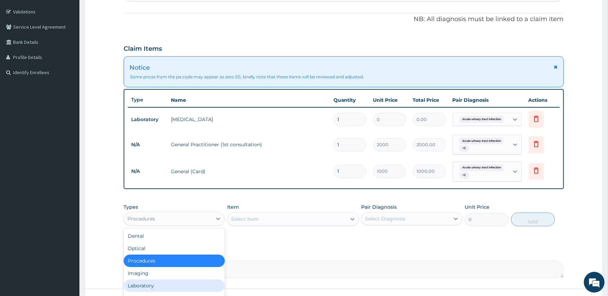
click at [194, 280] on div "Laboratory" at bounding box center [174, 286] width 101 height 12
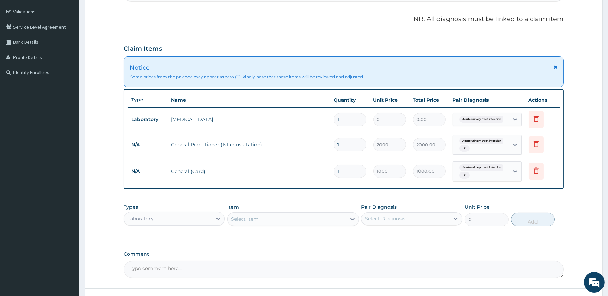
click at [306, 216] on div "Select Item" at bounding box center [286, 219] width 119 height 11
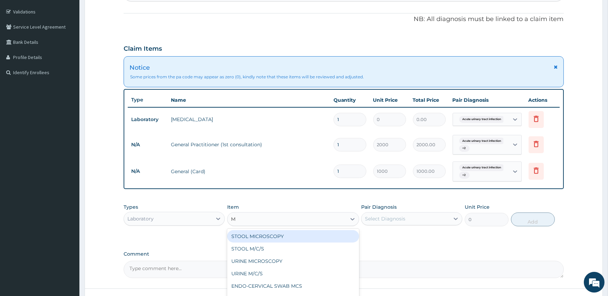
type input "MP"
click at [258, 237] on div "MALARIA PARASITE (MP)" at bounding box center [293, 236] width 132 height 12
type input "2000"
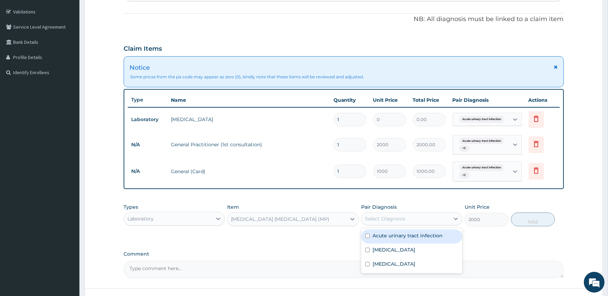
click at [389, 220] on div "Select Diagnosis" at bounding box center [385, 218] width 40 height 7
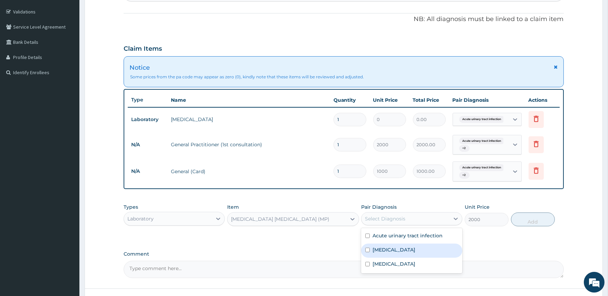
click at [380, 252] on label "Malaria" at bounding box center [393, 249] width 43 height 7
checkbox input "true"
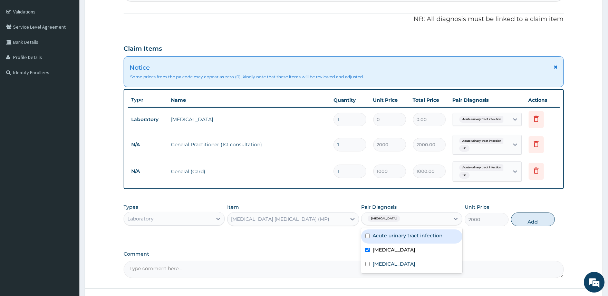
click at [529, 221] on button "Add" at bounding box center [533, 220] width 44 height 14
type input "0"
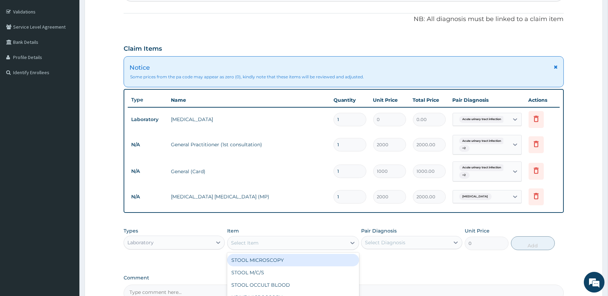
click at [321, 245] on div "Select Item" at bounding box center [286, 243] width 119 height 11
type input "FBC"
click at [301, 259] on div "FBC" at bounding box center [293, 260] width 132 height 12
type input "5000"
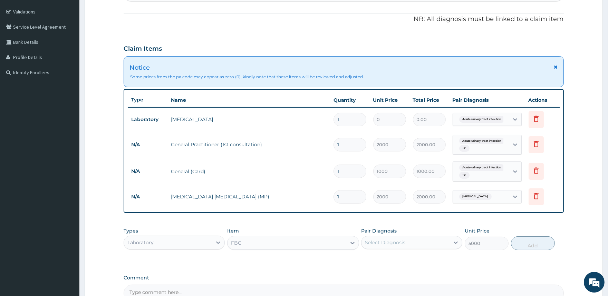
click at [387, 242] on div "Select Diagnosis" at bounding box center [385, 242] width 40 height 7
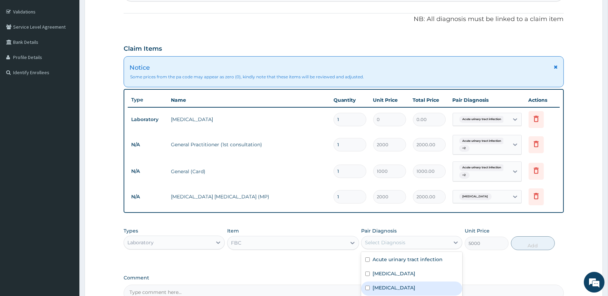
click at [381, 287] on label "Sepsis" at bounding box center [393, 287] width 43 height 7
checkbox input "true"
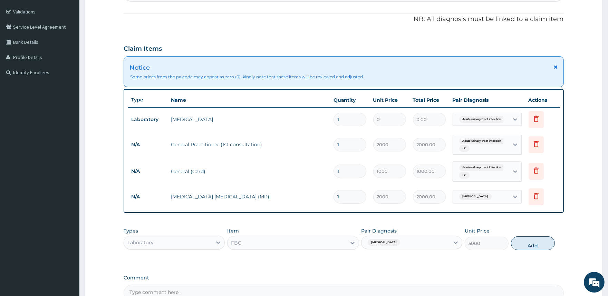
click at [527, 243] on button "Add" at bounding box center [533, 243] width 44 height 14
type input "0"
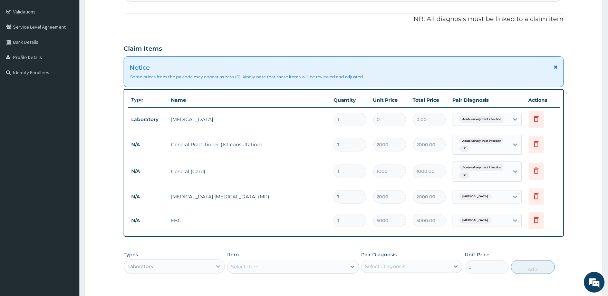
click at [220, 267] on icon at bounding box center [218, 266] width 7 height 7
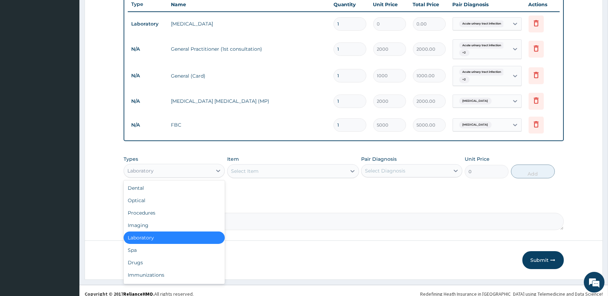
scroll to position [226, 0]
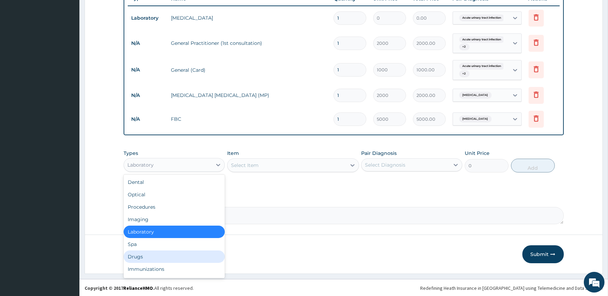
drag, startPoint x: 159, startPoint y: 254, endPoint x: 287, endPoint y: 200, distance: 138.3
click at [159, 254] on div "Drugs" at bounding box center [174, 257] width 101 height 12
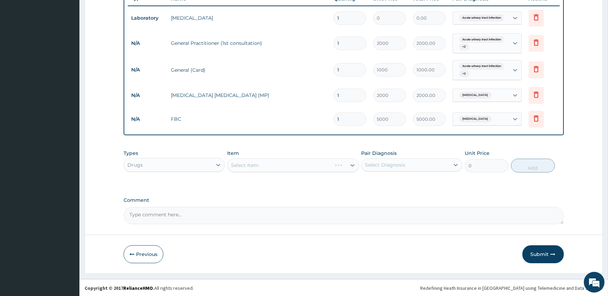
click at [311, 167] on div "Select Item" at bounding box center [293, 165] width 132 height 14
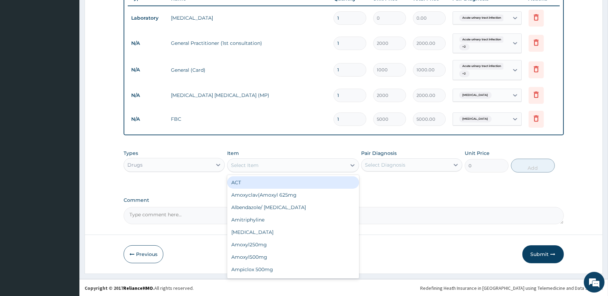
click at [311, 167] on div "Select Item" at bounding box center [286, 165] width 119 height 11
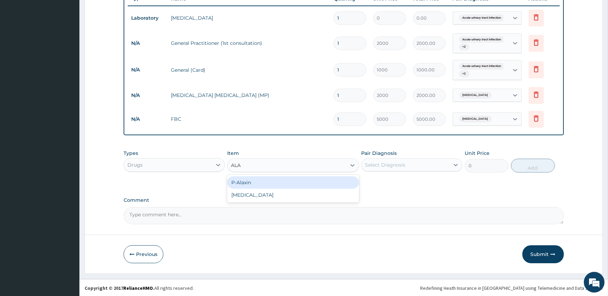
type input "ALAX"
click at [327, 183] on div "P-Alaxin" at bounding box center [293, 182] width 132 height 12
type input "200"
click at [390, 165] on div "Select Diagnosis" at bounding box center [385, 165] width 40 height 7
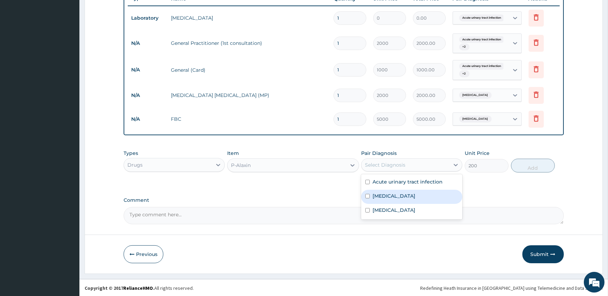
click at [382, 198] on label "Malaria" at bounding box center [393, 196] width 43 height 7
checkbox input "true"
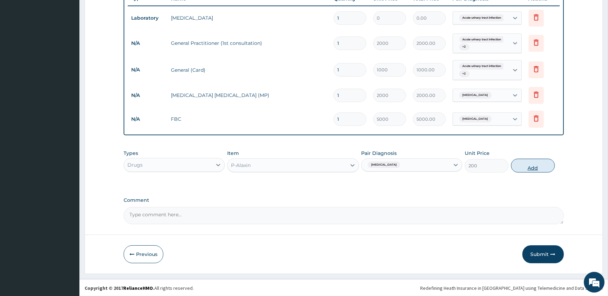
click at [533, 166] on button "Add" at bounding box center [533, 166] width 44 height 14
type input "0"
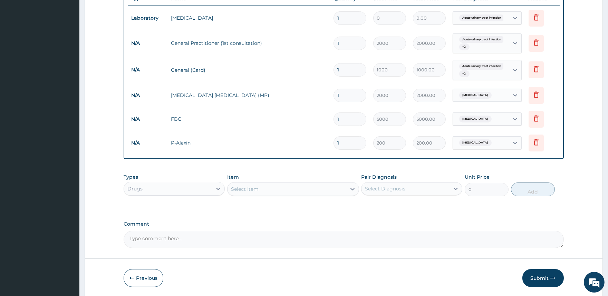
type input "0.00"
type input "9"
type input "1800.00"
type input "9"
click at [324, 189] on div "Select Item" at bounding box center [286, 189] width 119 height 11
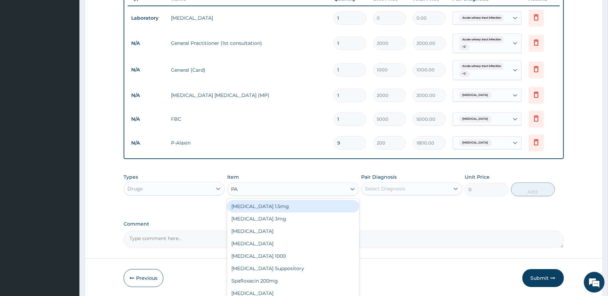
type input "PAR"
click at [322, 204] on div "Paracetamol 1000" at bounding box center [293, 206] width 132 height 12
type input "20"
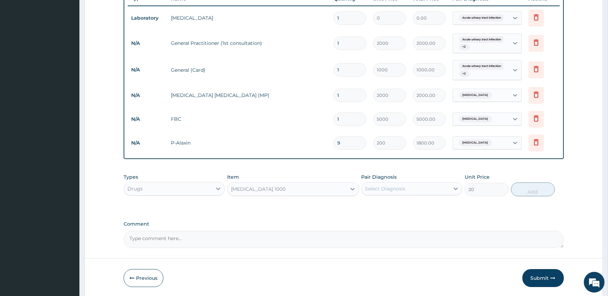
click at [434, 186] on div "Select Diagnosis" at bounding box center [405, 188] width 88 height 11
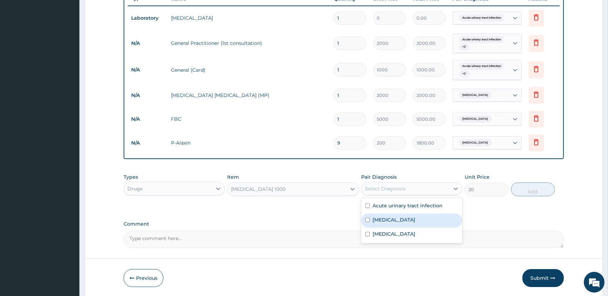
click at [399, 220] on div "Malaria" at bounding box center [411, 221] width 101 height 14
checkbox input "true"
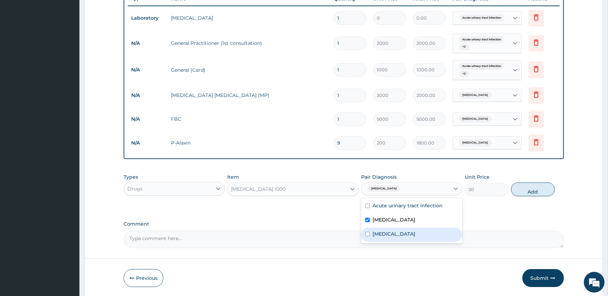
click at [398, 232] on div "Sepsis" at bounding box center [411, 235] width 101 height 14
checkbox input "true"
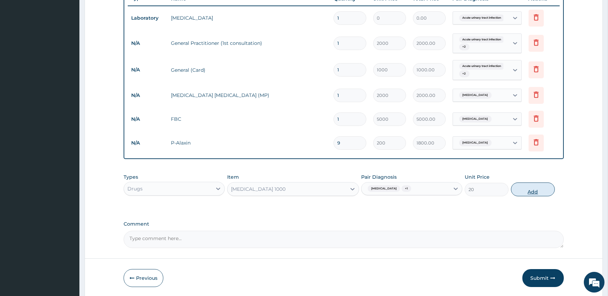
click at [526, 192] on button "Add" at bounding box center [533, 190] width 44 height 14
type input "0"
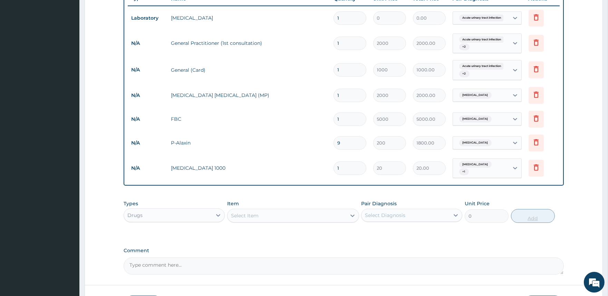
type input "18"
type input "360.00"
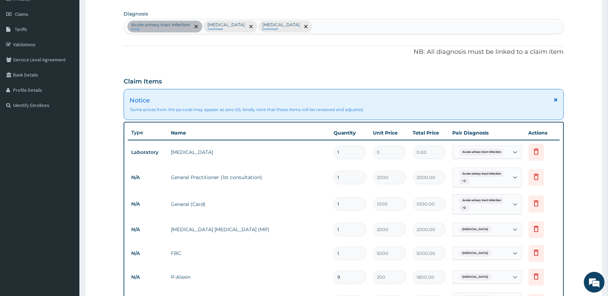
scroll to position [82, 0]
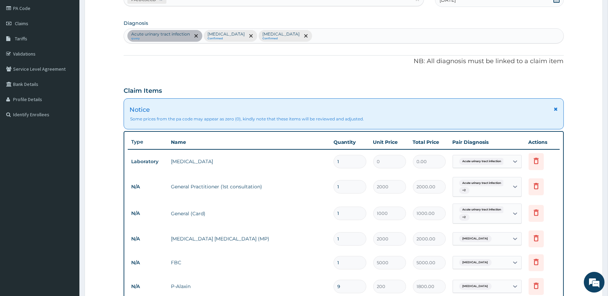
type input "18"
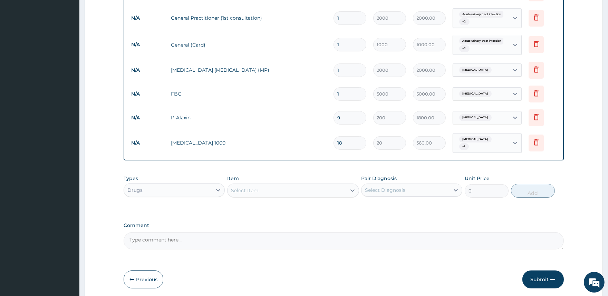
scroll to position [274, 0]
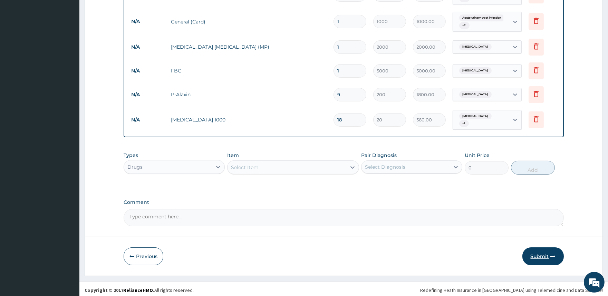
click at [542, 253] on button "Submit" at bounding box center [542, 257] width 41 height 18
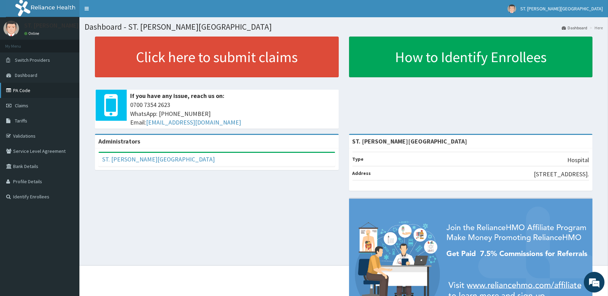
click at [19, 91] on link "PA Code" at bounding box center [39, 90] width 79 height 15
click at [26, 91] on link "PA Code" at bounding box center [39, 90] width 79 height 15
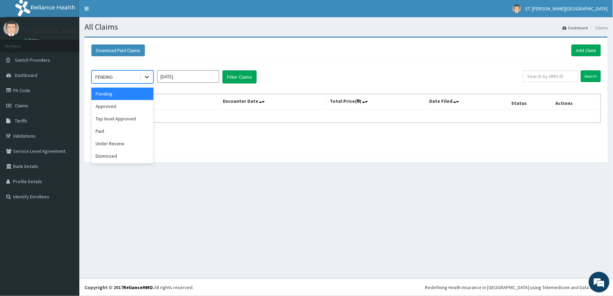
click at [146, 77] on icon at bounding box center [147, 77] width 4 height 2
click at [142, 101] on div "Approved" at bounding box center [122, 106] width 62 height 12
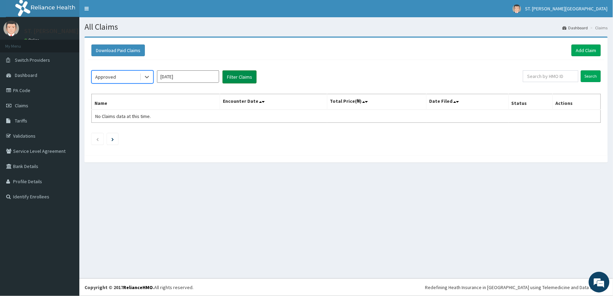
click at [236, 75] on button "Filter Claims" at bounding box center [240, 76] width 34 height 13
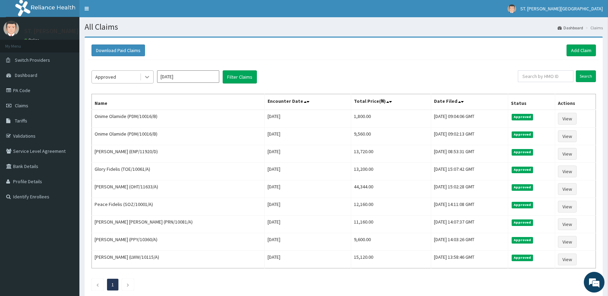
click at [141, 80] on div at bounding box center [147, 77] width 12 height 12
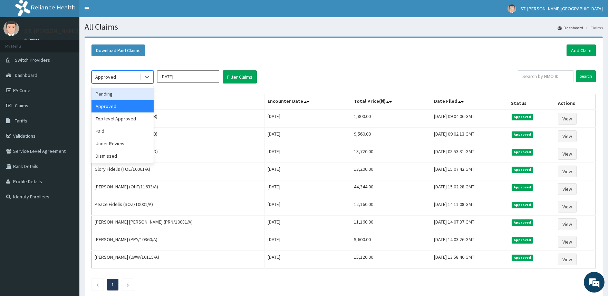
click at [135, 90] on div "Pending" at bounding box center [122, 94] width 62 height 12
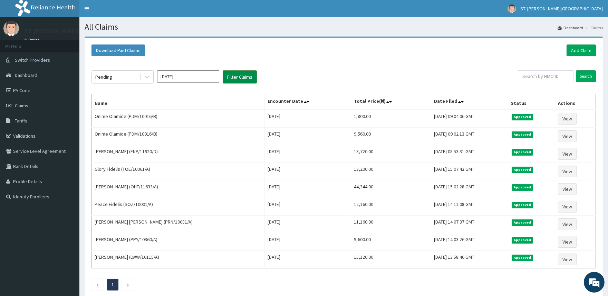
click at [237, 78] on button "Filter Claims" at bounding box center [240, 76] width 34 height 13
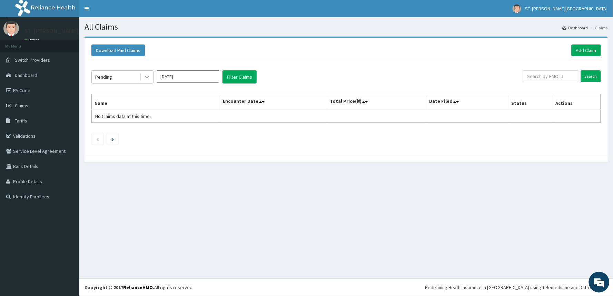
click at [148, 76] on icon at bounding box center [147, 77] width 7 height 7
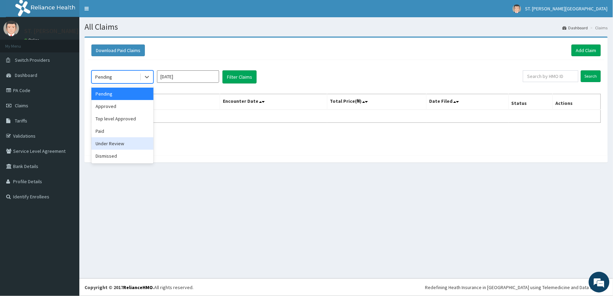
click at [125, 144] on div "Under Review" at bounding box center [122, 143] width 62 height 12
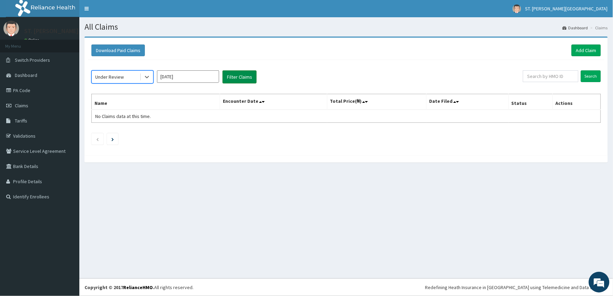
click at [250, 79] on button "Filter Claims" at bounding box center [240, 76] width 34 height 13
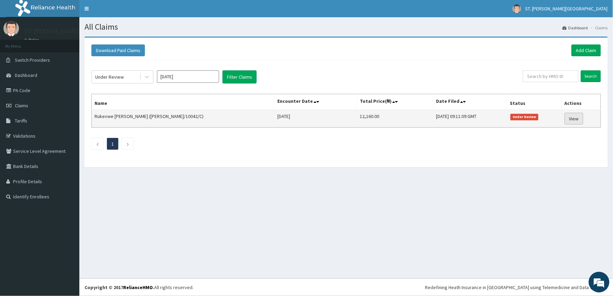
click at [576, 115] on link "View" at bounding box center [574, 119] width 19 height 12
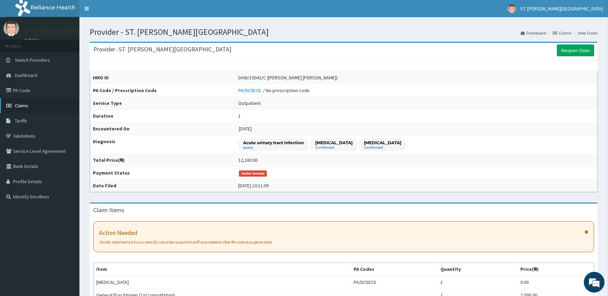
click at [22, 104] on span "Claims" at bounding box center [21, 106] width 13 height 6
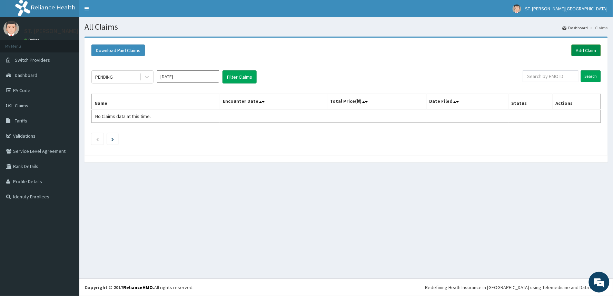
click at [581, 46] on link "Add Claim" at bounding box center [586, 51] width 29 height 12
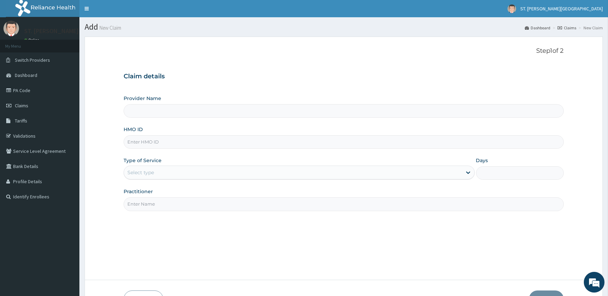
type input "ST. [PERSON_NAME][GEOGRAPHIC_DATA]"
click at [168, 144] on input "HMO ID" at bounding box center [344, 141] width 440 height 13
type input "ENP/11920/B"
click at [149, 171] on div "Select type" at bounding box center [140, 172] width 27 height 7
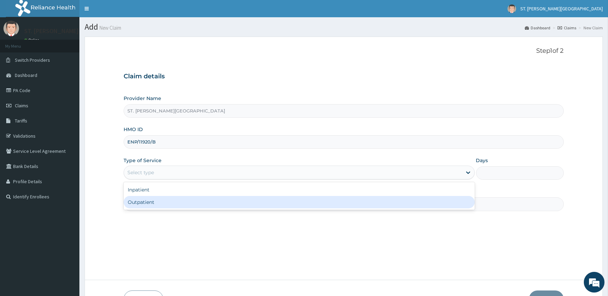
click at [158, 196] on div "Outpatient" at bounding box center [299, 202] width 351 height 12
type input "1"
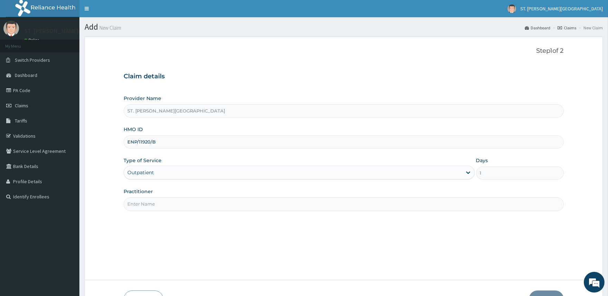
click at [159, 206] on input "Practitioner" at bounding box center [344, 203] width 440 height 13
type input "DR. UMEH"
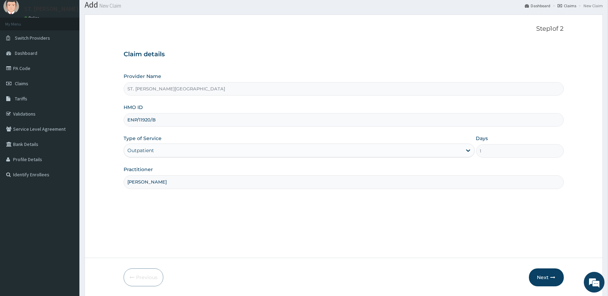
scroll to position [46, 0]
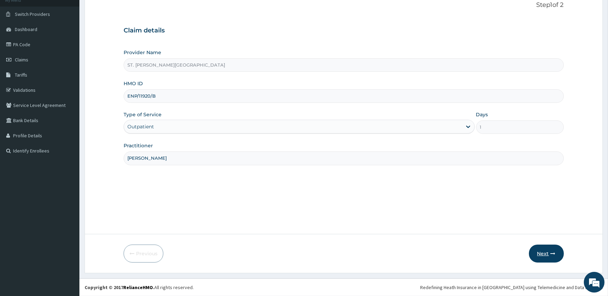
click at [543, 254] on button "Next" at bounding box center [546, 254] width 35 height 18
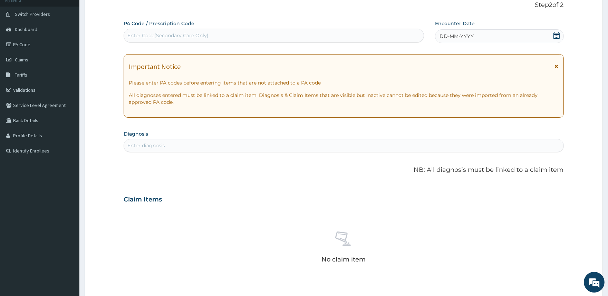
click at [553, 66] on div "Important Notice" at bounding box center [343, 68] width 429 height 11
click at [555, 66] on icon at bounding box center [557, 66] width 4 height 5
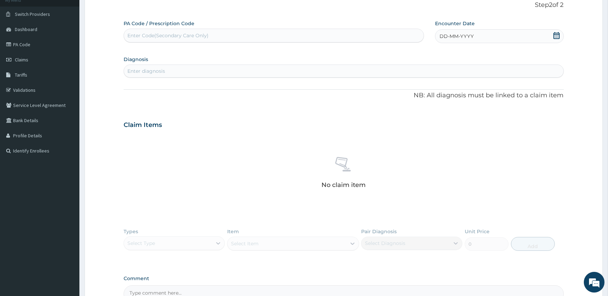
click at [552, 39] on div "DD-MM-YYYY" at bounding box center [499, 36] width 129 height 14
click at [437, 98] on div "11" at bounding box center [439, 102] width 10 height 10
click at [298, 72] on div "Enter diagnosis" at bounding box center [343, 71] width 439 height 11
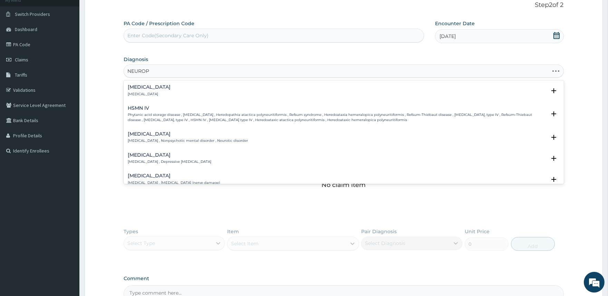
type input "NEUROPA"
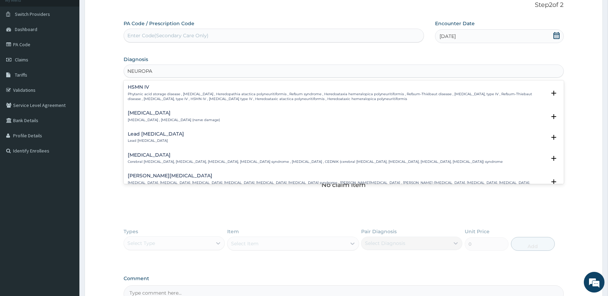
click at [181, 117] on div "Neuropathy Neuropathy , Neuropathy (nerve damage)" at bounding box center [174, 116] width 92 height 12
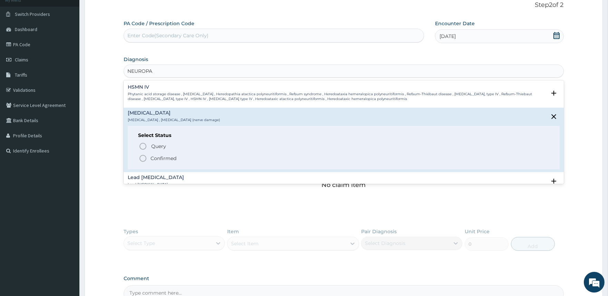
click at [167, 161] on p "Confirmed" at bounding box center [164, 158] width 26 height 7
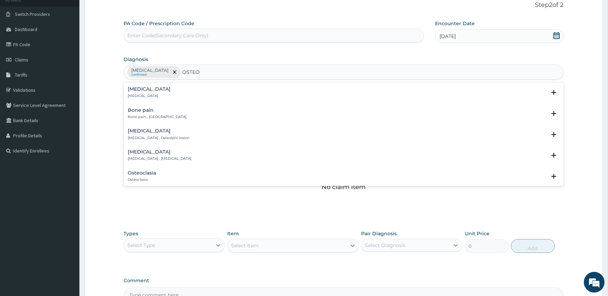
type input "OSTEOA"
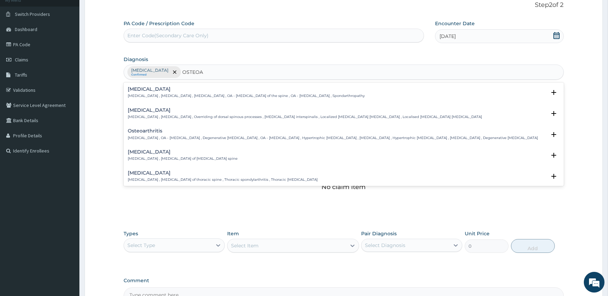
click at [173, 136] on p "Osteoarthritis , OA - Osteoarthritis , Degenerative arthritis , OA - Osteoarthr…" at bounding box center [333, 138] width 410 height 5
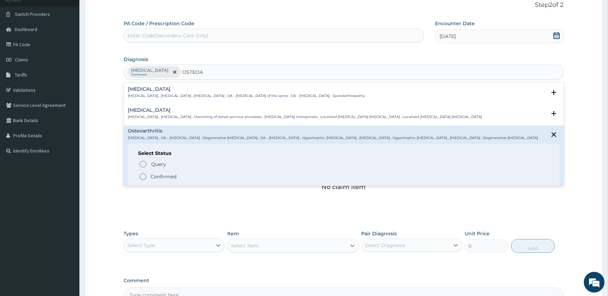
click at [165, 177] on p "Confirmed" at bounding box center [164, 176] width 26 height 7
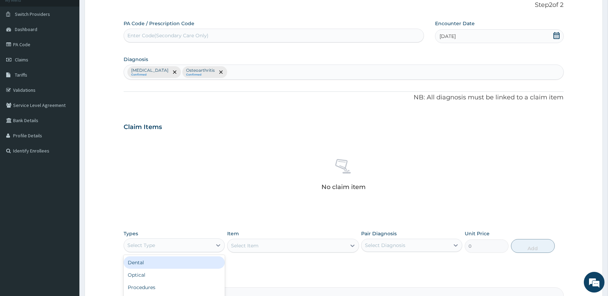
click at [204, 243] on div "Select Type" at bounding box center [168, 245] width 88 height 11
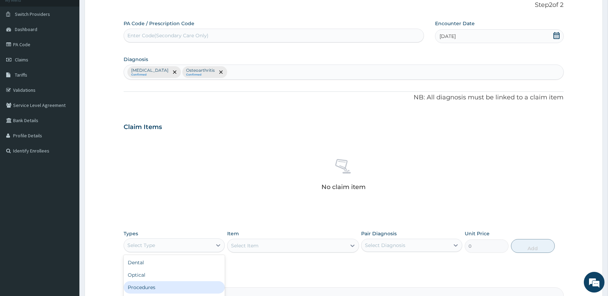
click at [175, 281] on div "Procedures" at bounding box center [174, 287] width 101 height 12
click at [351, 246] on icon at bounding box center [352, 245] width 7 height 7
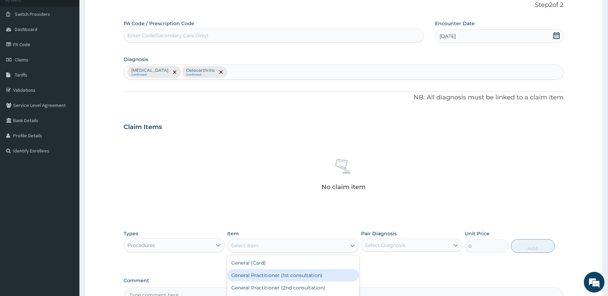
click at [316, 276] on div "General Practitioner (1st consultation)" at bounding box center [293, 275] width 132 height 12
type input "2000"
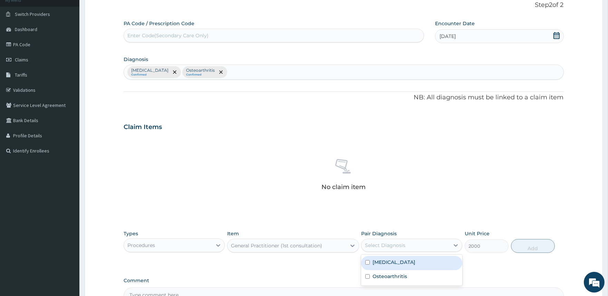
click at [419, 243] on div "Select Diagnosis" at bounding box center [405, 245] width 88 height 11
click at [405, 261] on div "Neuropathy" at bounding box center [411, 263] width 101 height 14
checkbox input "true"
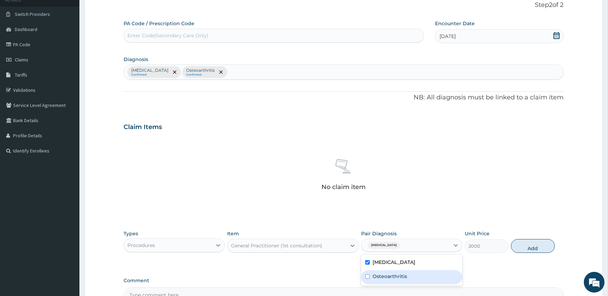
click at [401, 278] on label "Osteoarthritis" at bounding box center [389, 276] width 35 height 7
checkbox input "true"
click at [533, 247] on button "Add" at bounding box center [533, 246] width 44 height 14
type input "0"
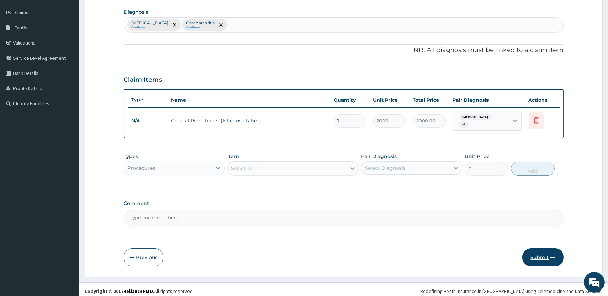
click at [536, 256] on button "Submit" at bounding box center [542, 258] width 41 height 18
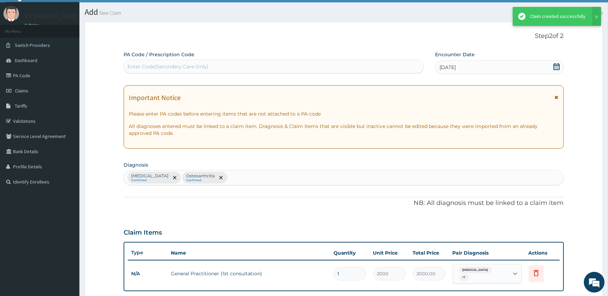
scroll to position [93, 0]
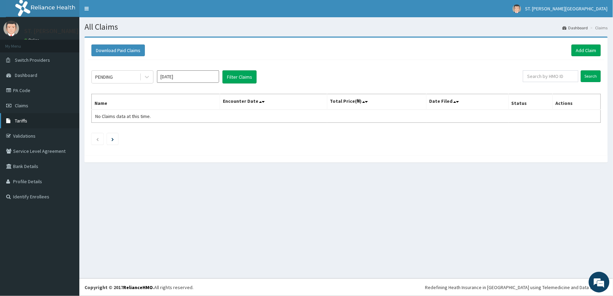
click at [19, 123] on span "Tariffs" at bounding box center [21, 121] width 12 height 6
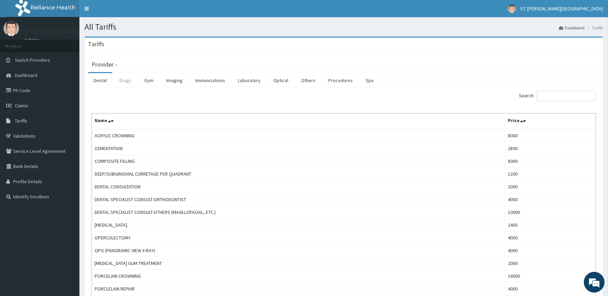
click at [130, 80] on link "Drugs" at bounding box center [125, 80] width 23 height 14
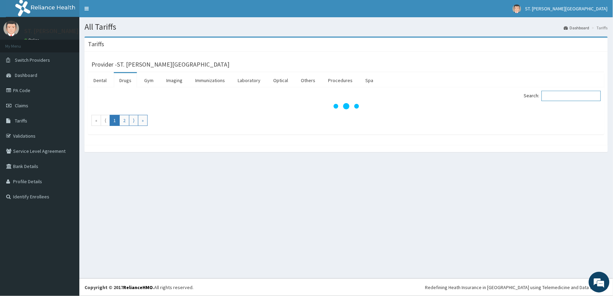
click at [565, 95] on input "Search:" at bounding box center [571, 96] width 59 height 10
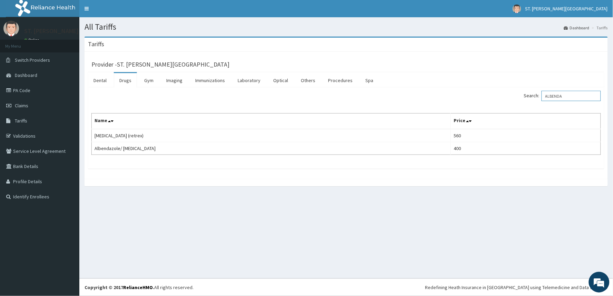
type input "ALBENDA"
click at [30, 75] on span "Dashboard" at bounding box center [26, 75] width 22 height 6
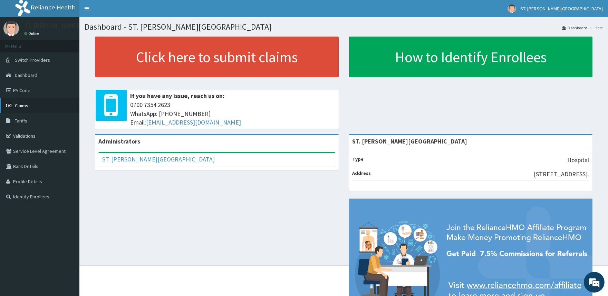
click at [19, 102] on link "Claims" at bounding box center [39, 105] width 79 height 15
